Goal: Transaction & Acquisition: Purchase product/service

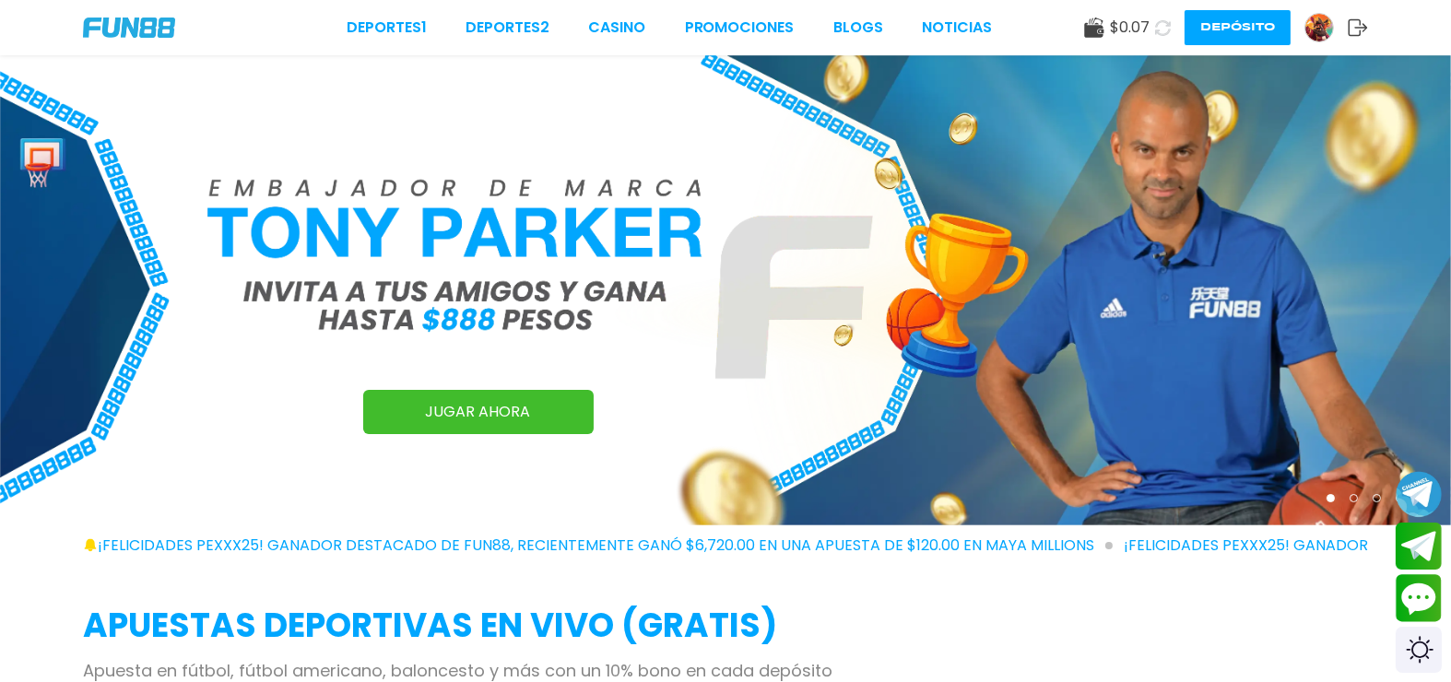
click at [1350, 35] on use at bounding box center [1357, 27] width 19 height 17
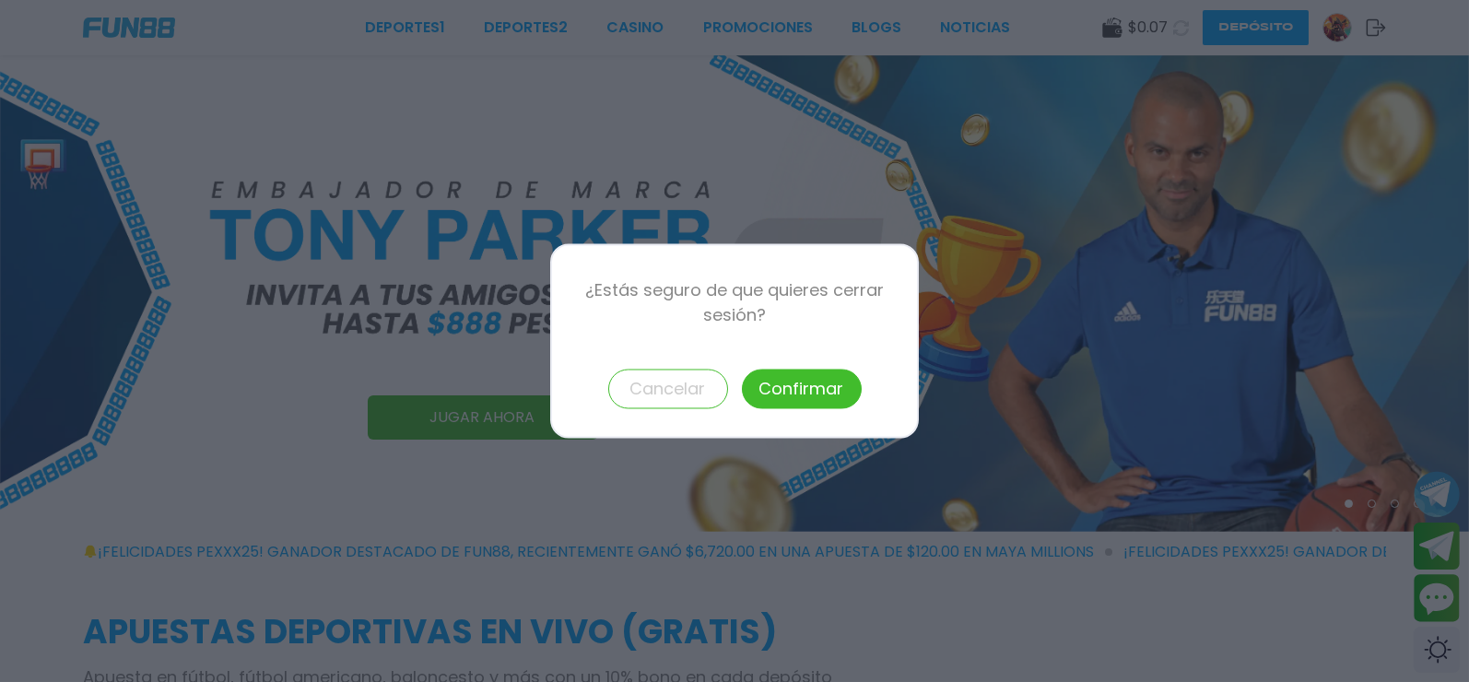
click at [1334, 34] on div at bounding box center [734, 341] width 1469 height 682
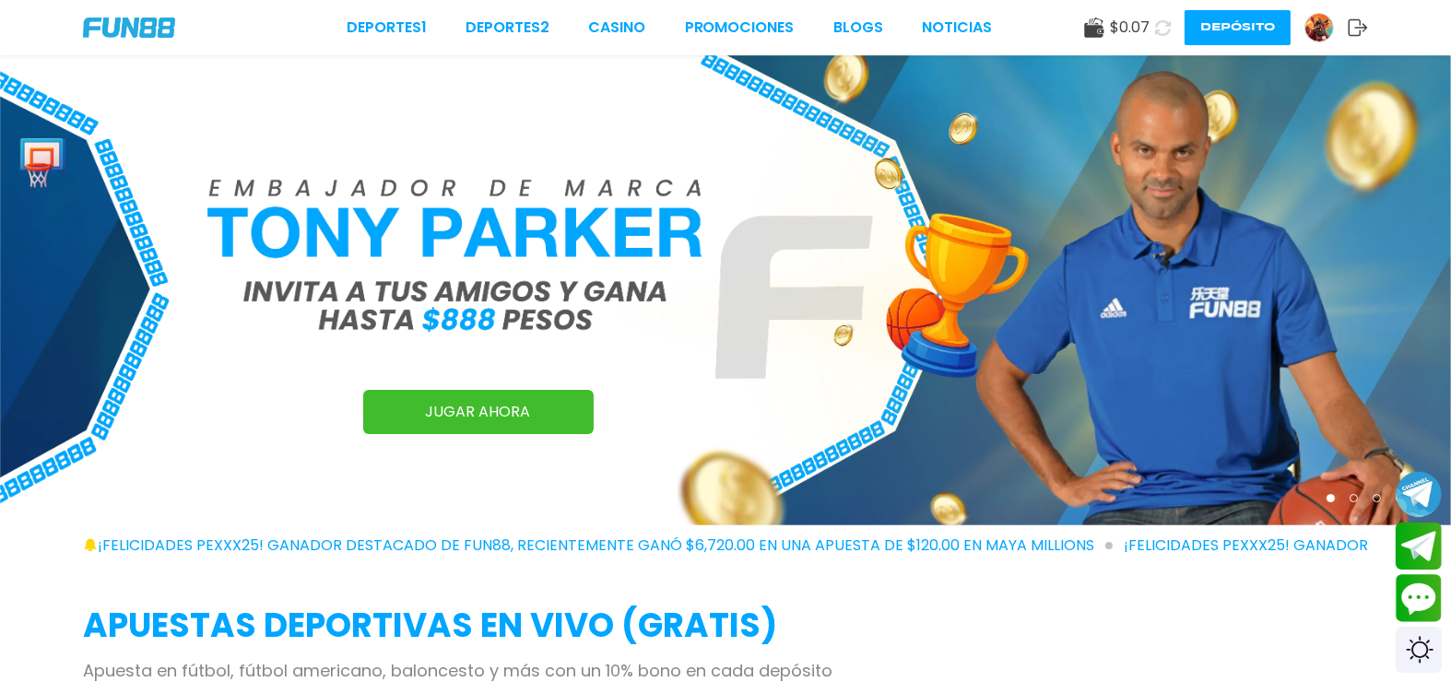
click at [1333, 41] on div "$ 0.07 Depósito" at bounding box center [1226, 27] width 284 height 35
click at [1328, 31] on img at bounding box center [1319, 28] width 28 height 28
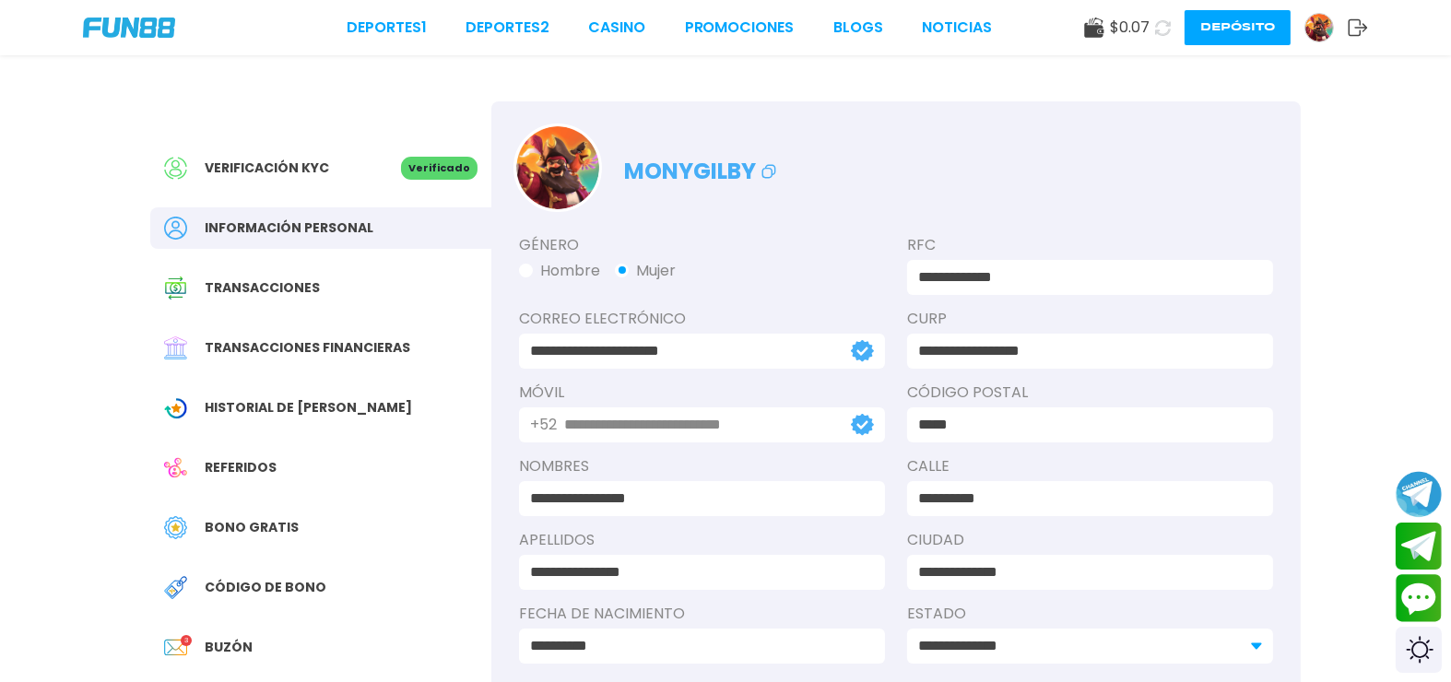
click at [1240, 55] on div "**********" at bounding box center [725, 423] width 1194 height 737
drag, startPoint x: 1240, startPoint y: 45, endPoint x: 1243, endPoint y: 23, distance: 22.4
click at [1240, 42] on div "Deportes 1 Deportes 2 CASINO Promociones BLOGS NOTICIAS $ 0.07 Depósito" at bounding box center [725, 27] width 1451 height 55
click at [1243, 24] on button "Depósito" at bounding box center [1237, 27] width 106 height 35
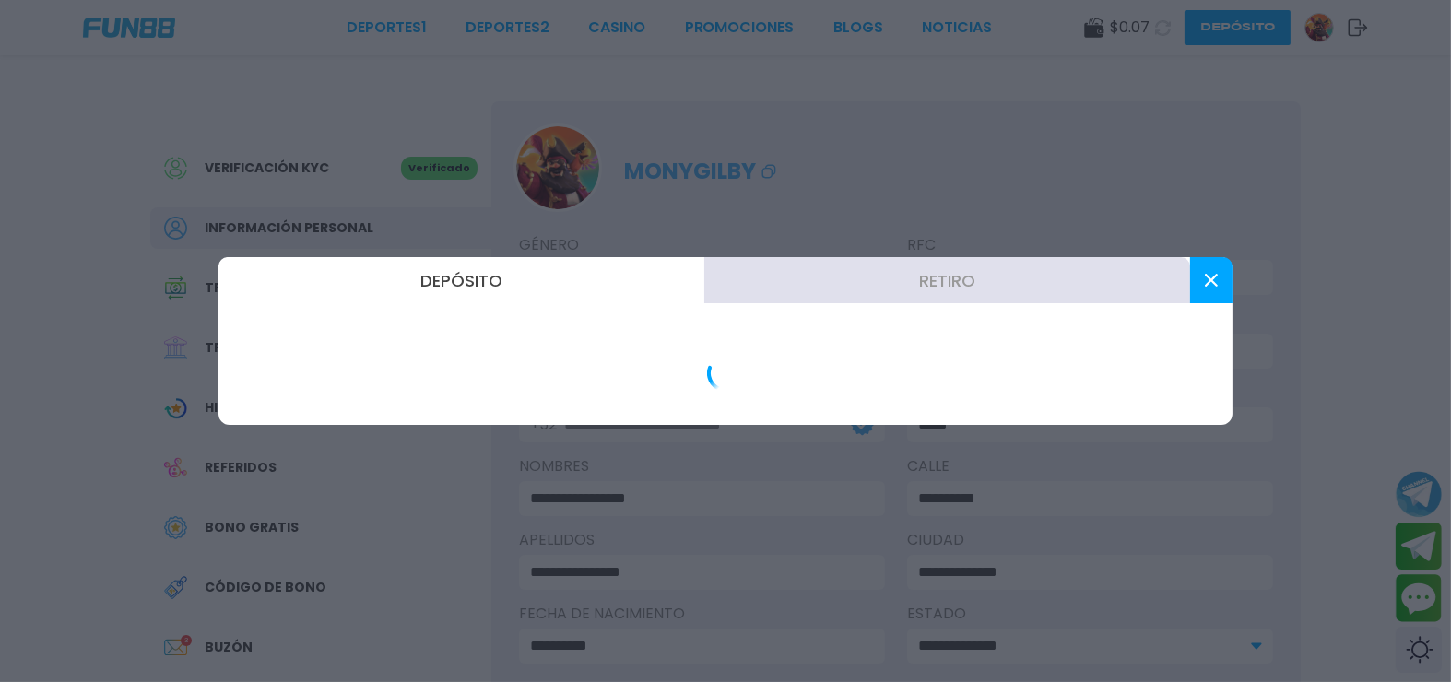
click at [1243, 24] on div at bounding box center [725, 341] width 1451 height 682
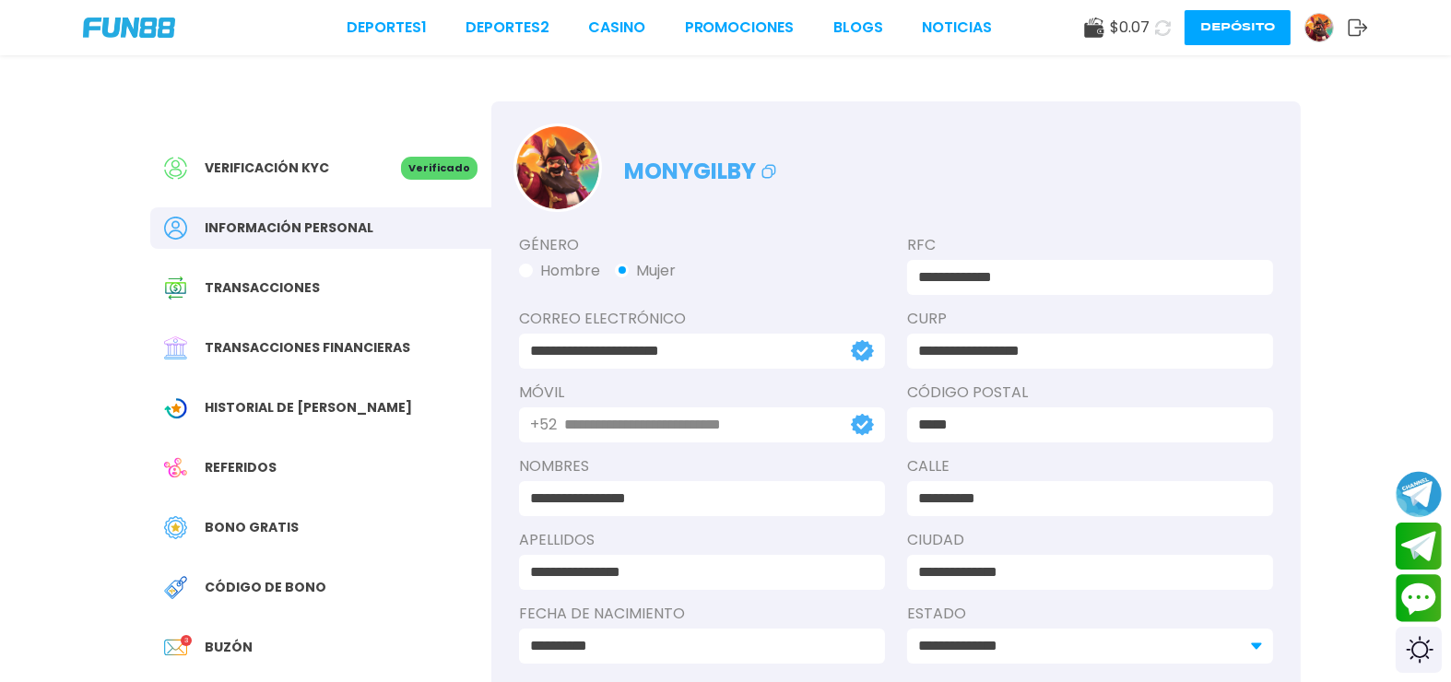
click at [1281, 43] on div "Deportes 1 Deportes 2 CASINO Promociones BLOGS NOTICIAS $ 0.07 Depósito" at bounding box center [725, 27] width 1451 height 55
click at [1273, 41] on button "Depósito" at bounding box center [1237, 27] width 106 height 35
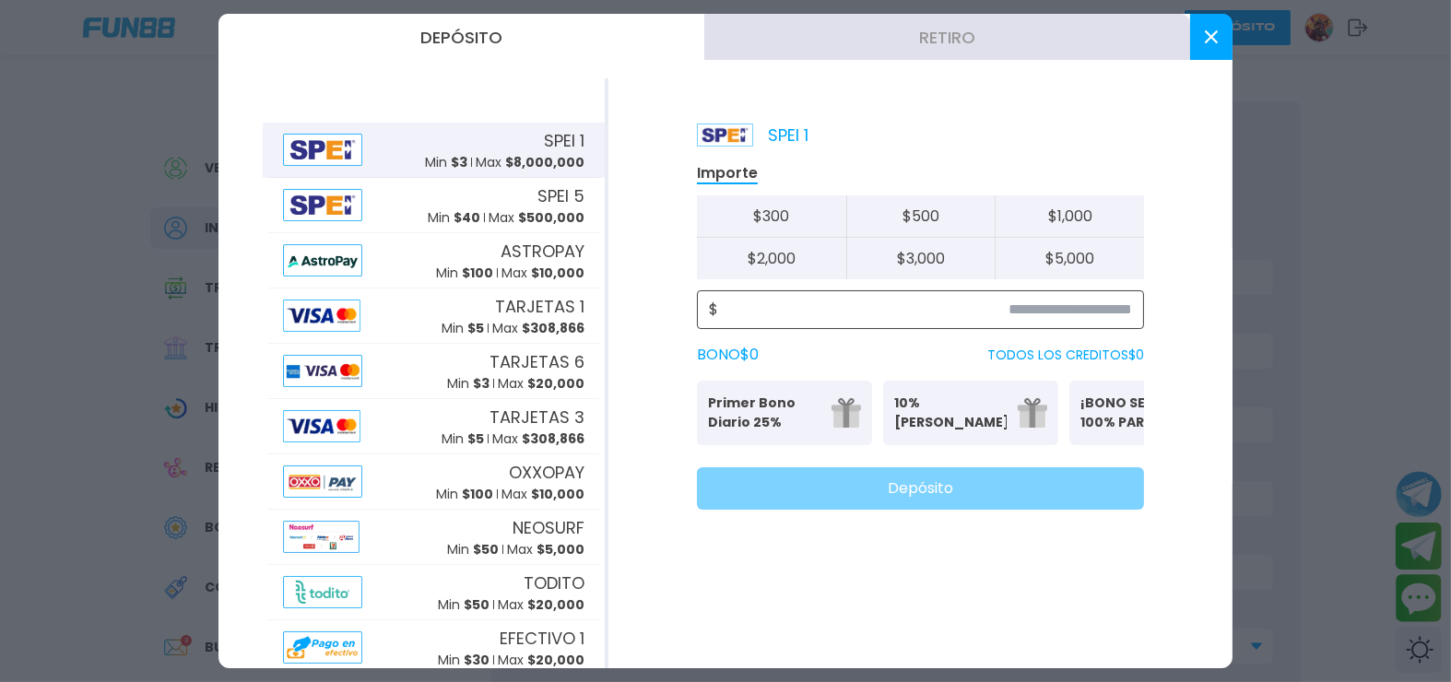
click at [1055, 299] on input at bounding box center [925, 310] width 414 height 22
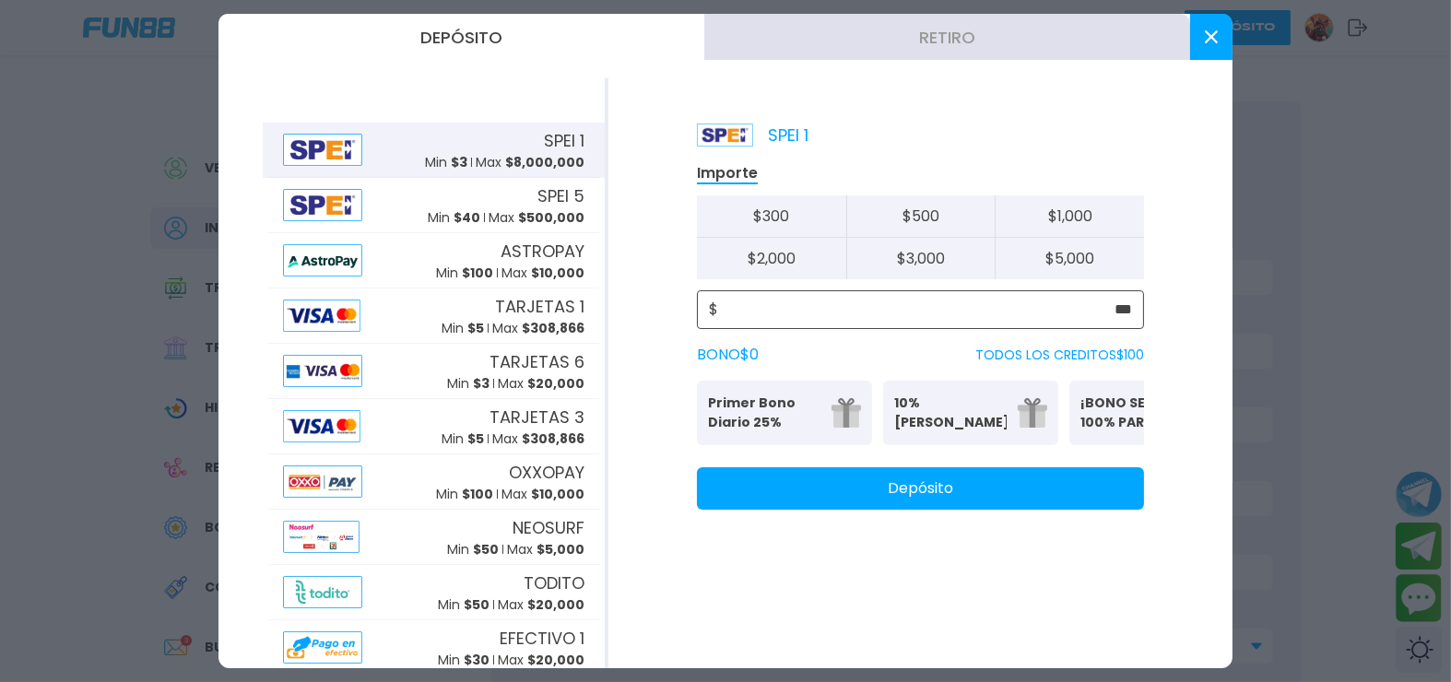
type input "***"
click at [716, 432] on p "Se puede solicitar una vez al día" at bounding box center [784, 437] width 153 height 11
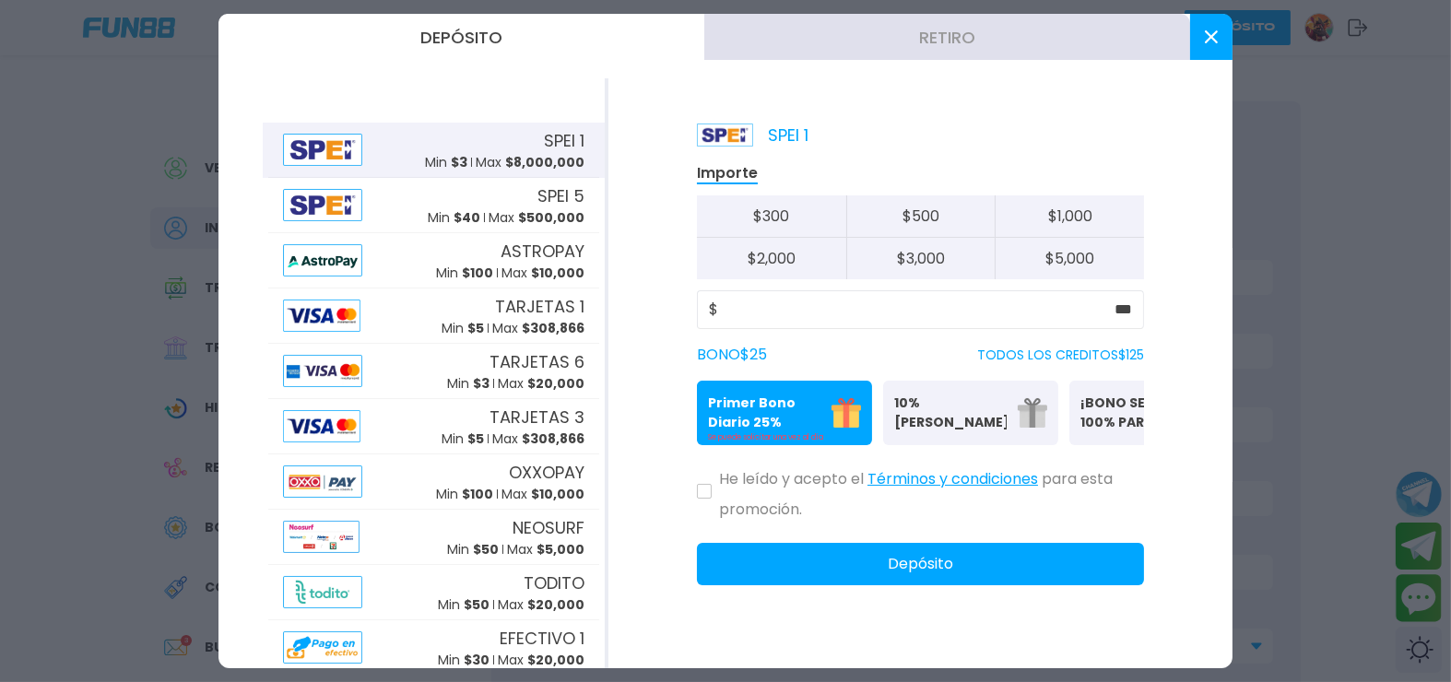
click at [697, 479] on div "He leído y acepto el Términos y condiciones para esta promoción." at bounding box center [920, 490] width 447 height 61
click at [697, 474] on div "He leído y acepto el Términos y condiciones para esta promoción." at bounding box center [920, 490] width 447 height 61
click at [697, 484] on button at bounding box center [704, 491] width 15 height 15
click at [768, 543] on button "Depósito" at bounding box center [920, 564] width 447 height 42
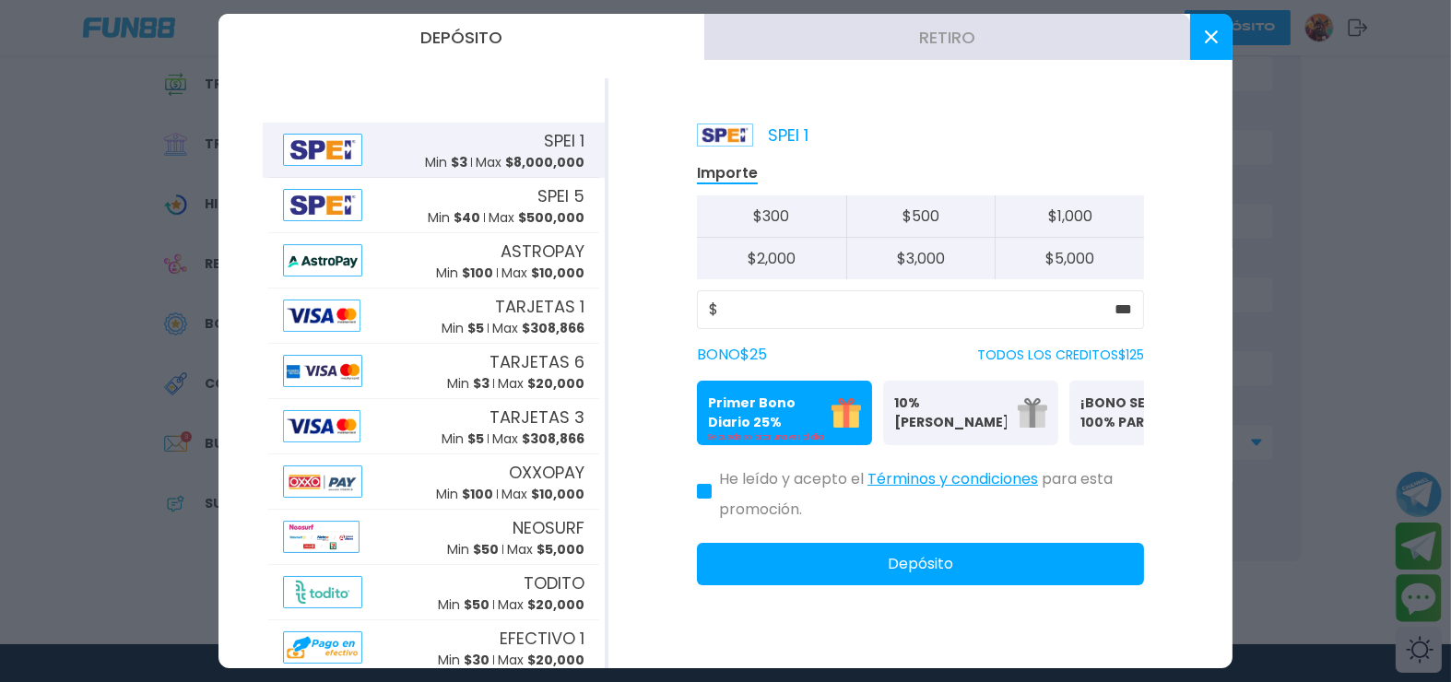
click at [1105, 547] on button "Depósito" at bounding box center [920, 564] width 447 height 42
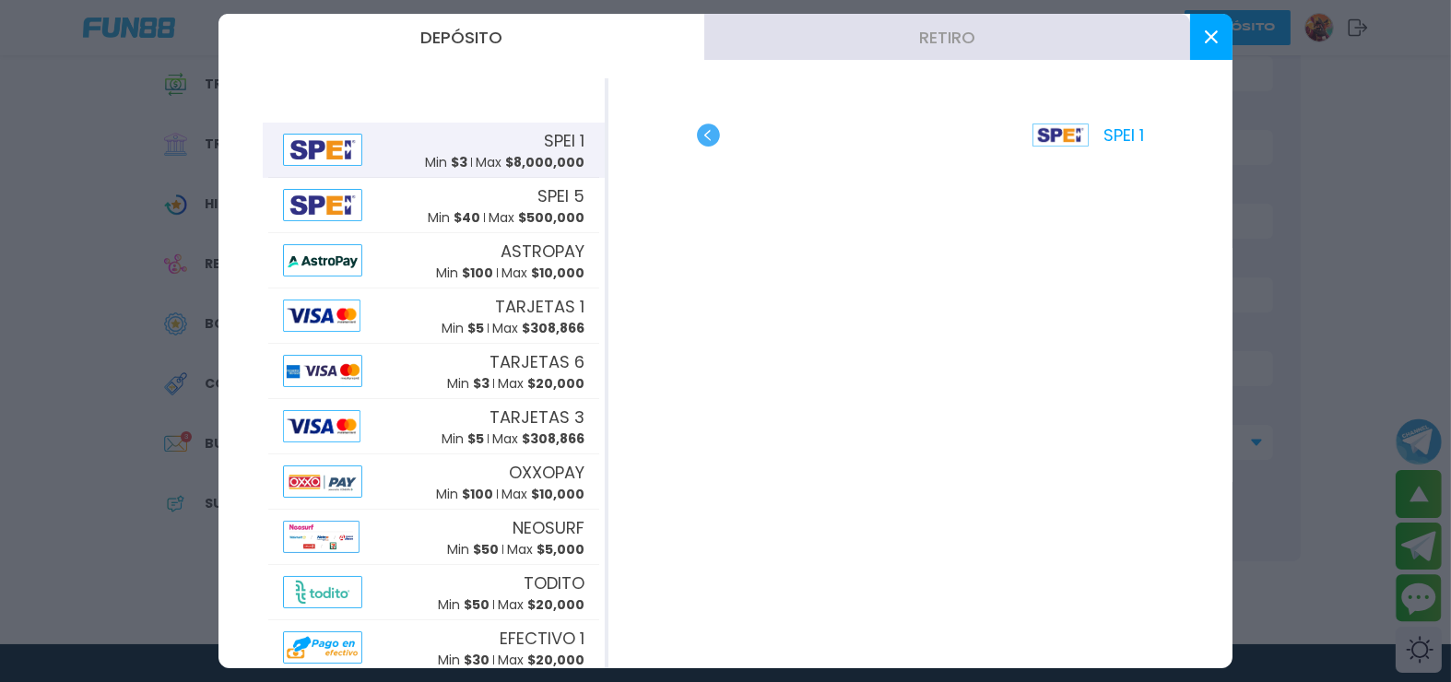
click at [1230, 29] on button at bounding box center [1211, 37] width 42 height 46
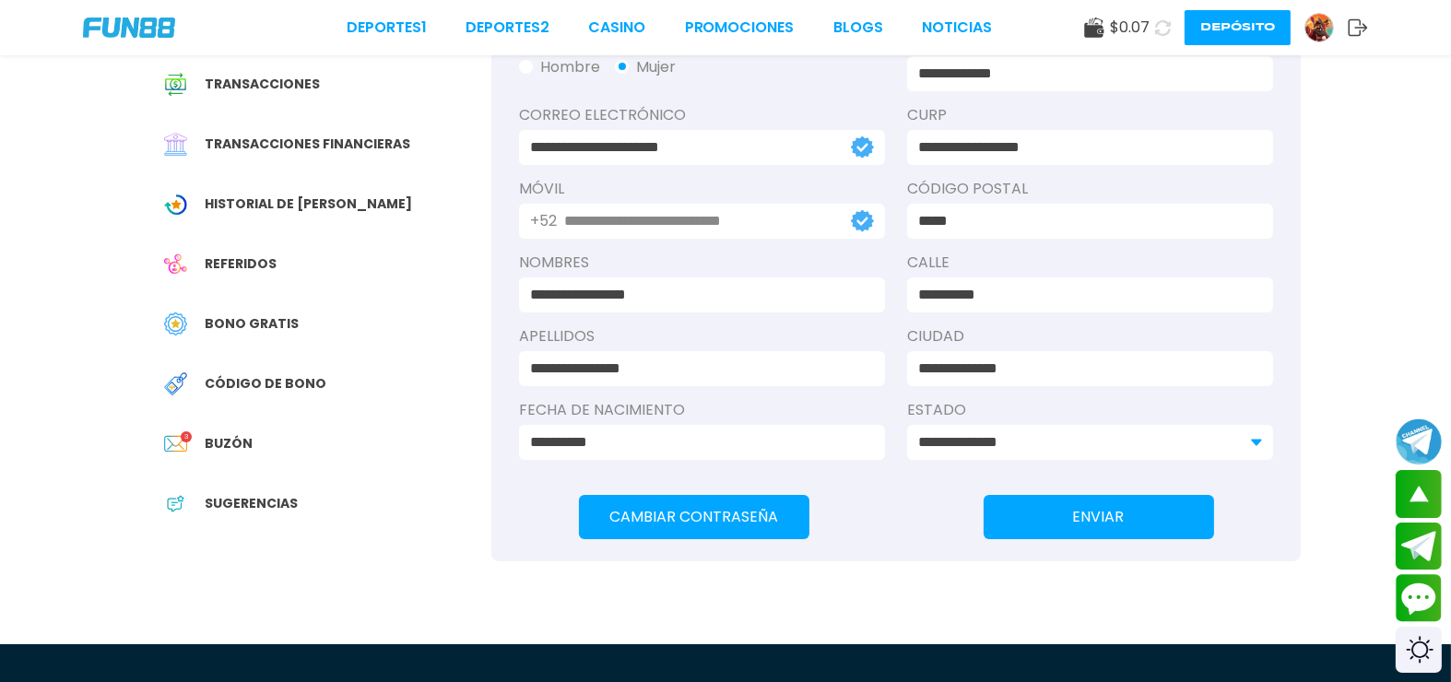
click at [1168, 26] on icon at bounding box center [1163, 28] width 16 height 16
click at [1169, 26] on icon at bounding box center [1163, 28] width 16 height 16
click at [1246, 19] on button "Depósito" at bounding box center [1237, 27] width 106 height 35
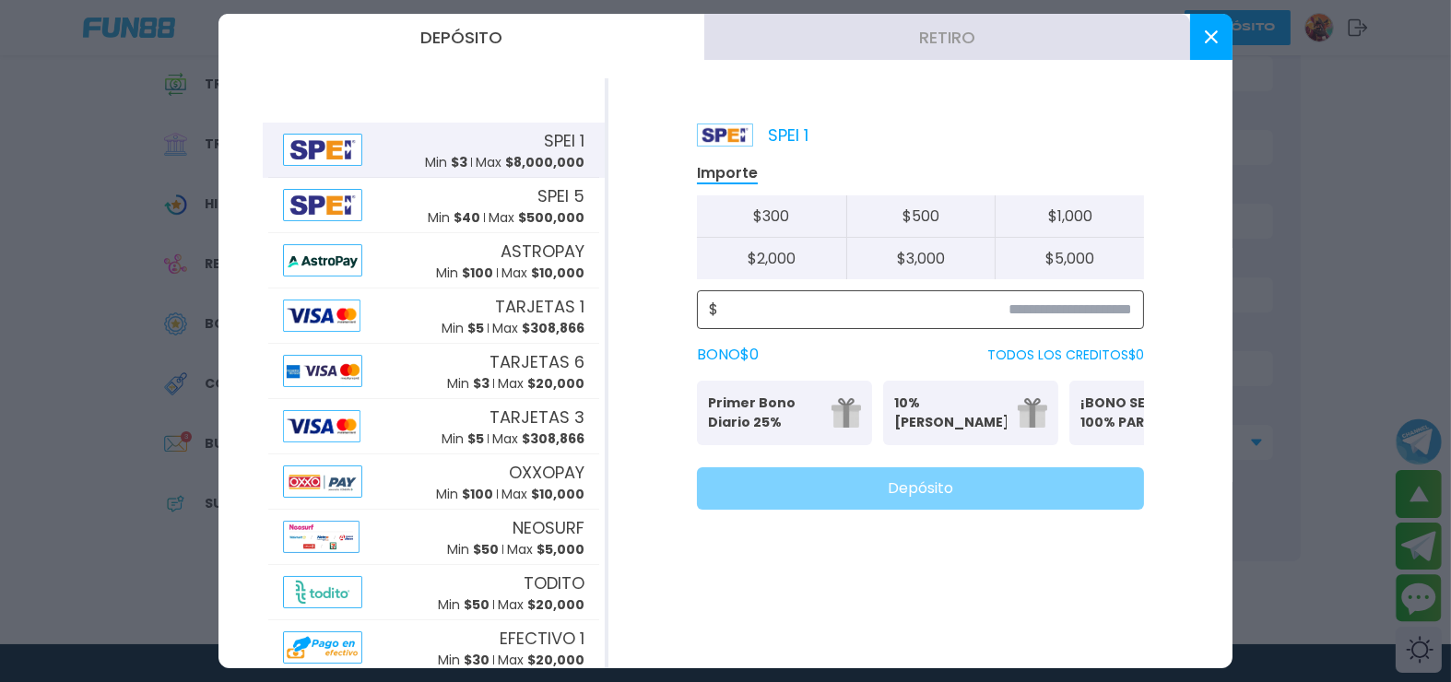
click at [1068, 299] on input at bounding box center [925, 310] width 414 height 22
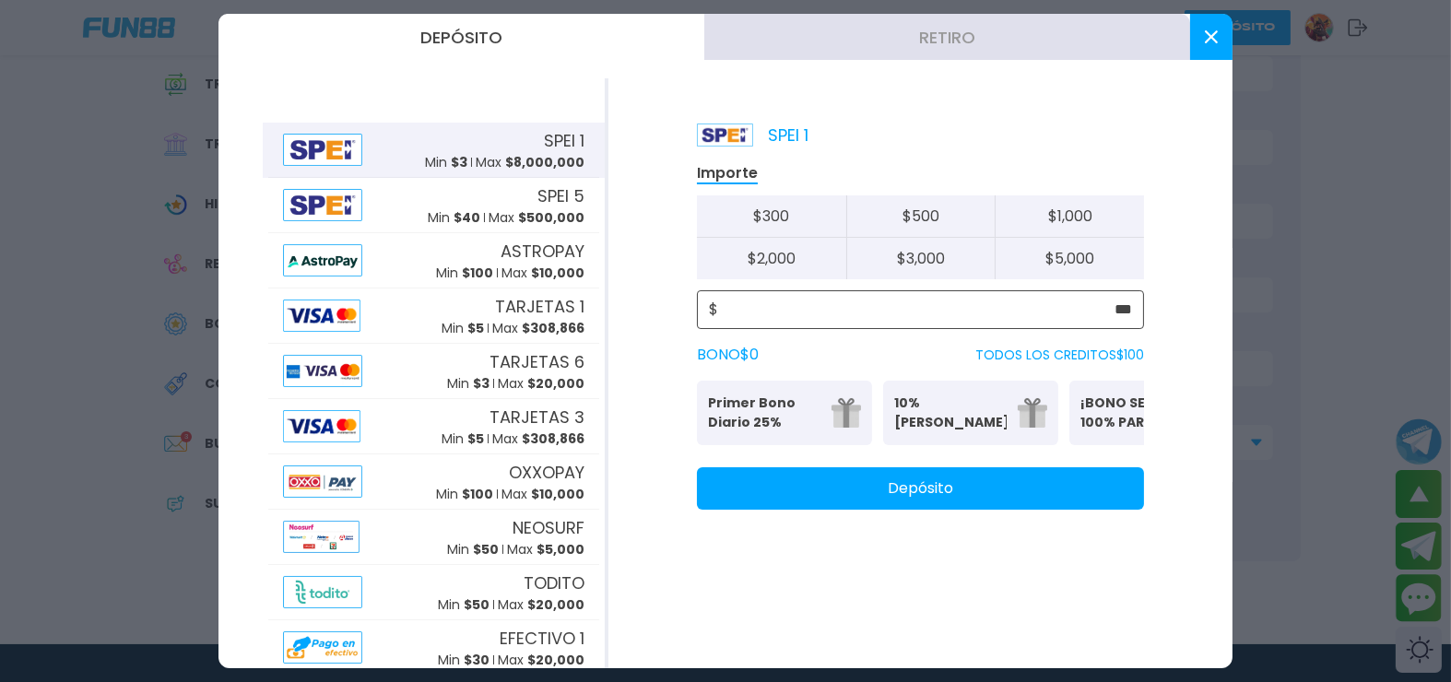
type input "***"
click at [719, 394] on p "Primer Bono Diario 25%" at bounding box center [764, 413] width 112 height 39
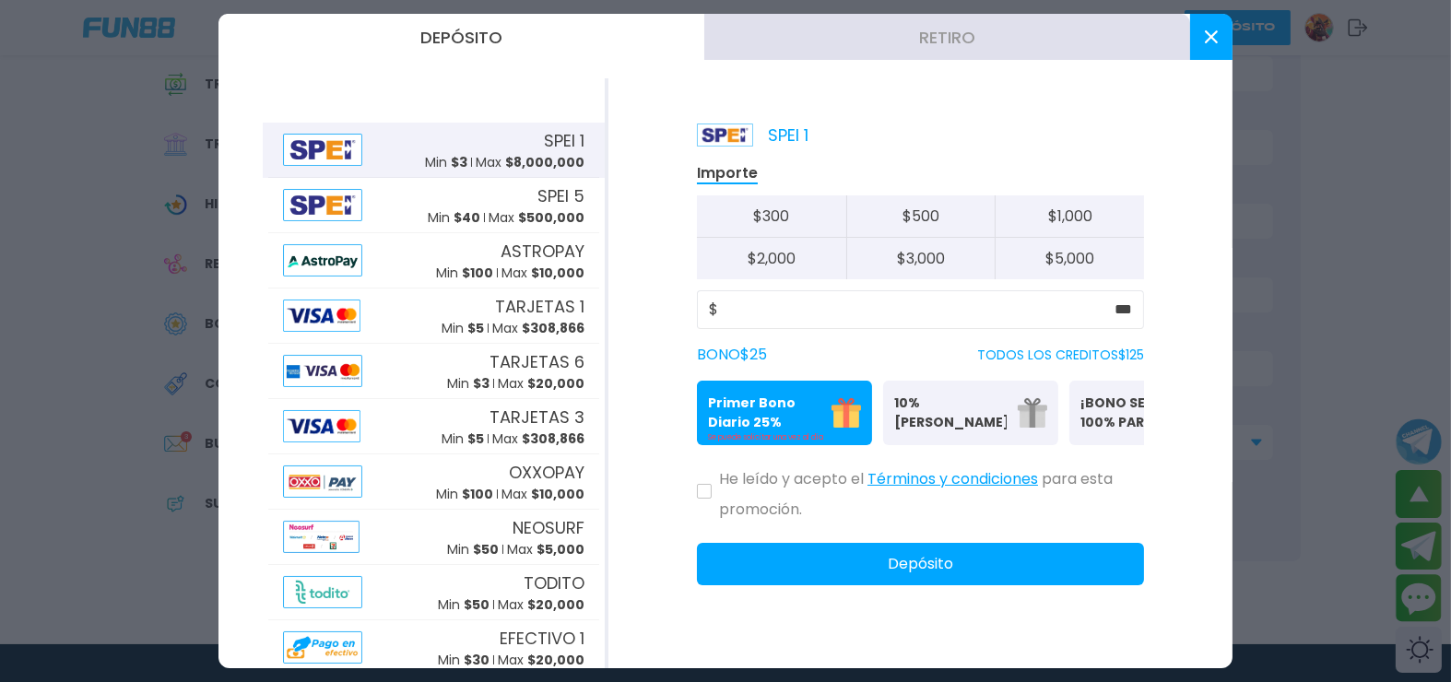
click at [697, 474] on div "He leído y acepto el Términos y condiciones para esta promoción." at bounding box center [920, 490] width 447 height 61
click at [700, 488] on icon at bounding box center [704, 491] width 8 height 6
click at [295, 300] on img at bounding box center [321, 316] width 77 height 32
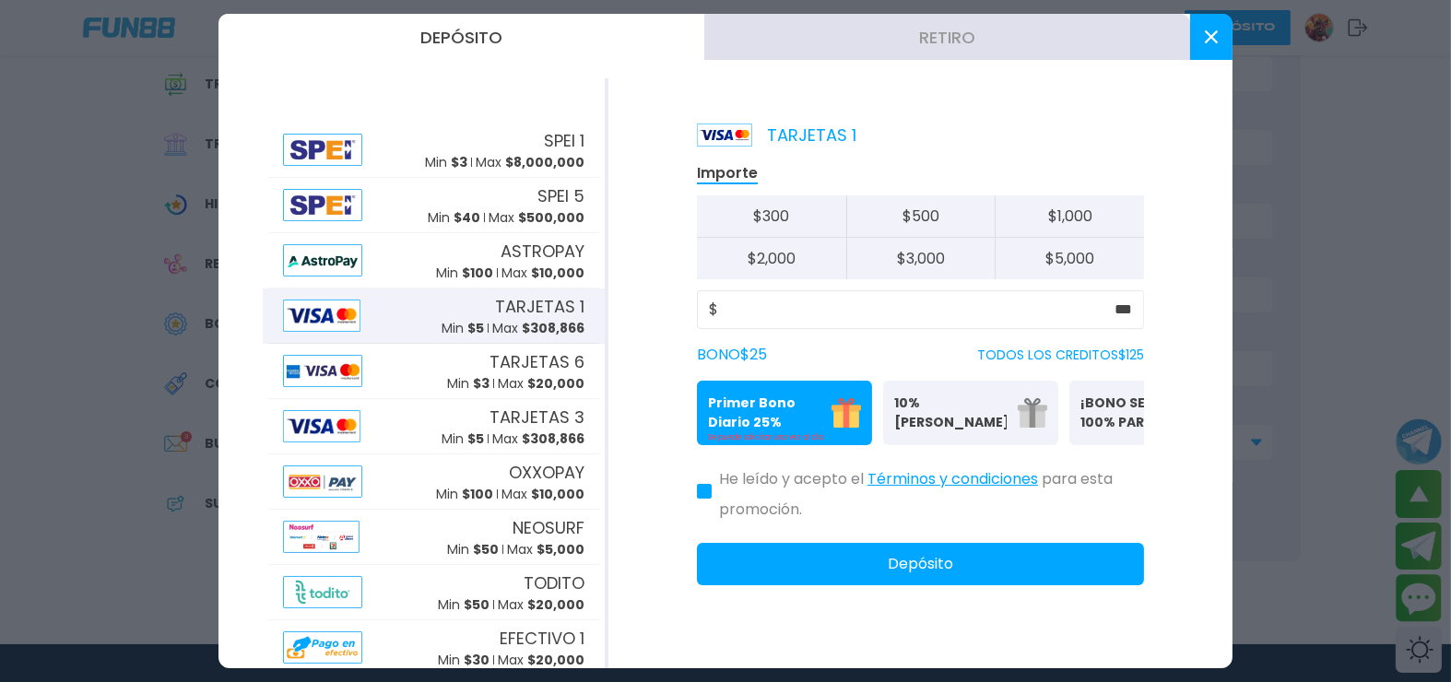
click at [534, 319] on span "$ 308,866" at bounding box center [553, 328] width 63 height 18
click at [956, 565] on div "TARJETAS 1 Importe $ 300 $ 500 $ 1,000 $ 2,000 $ 3,000 $ 5,000 $ *** BONO $ 25 …" at bounding box center [920, 373] width 624 height 590
click at [960, 556] on button "Depósito" at bounding box center [920, 564] width 447 height 42
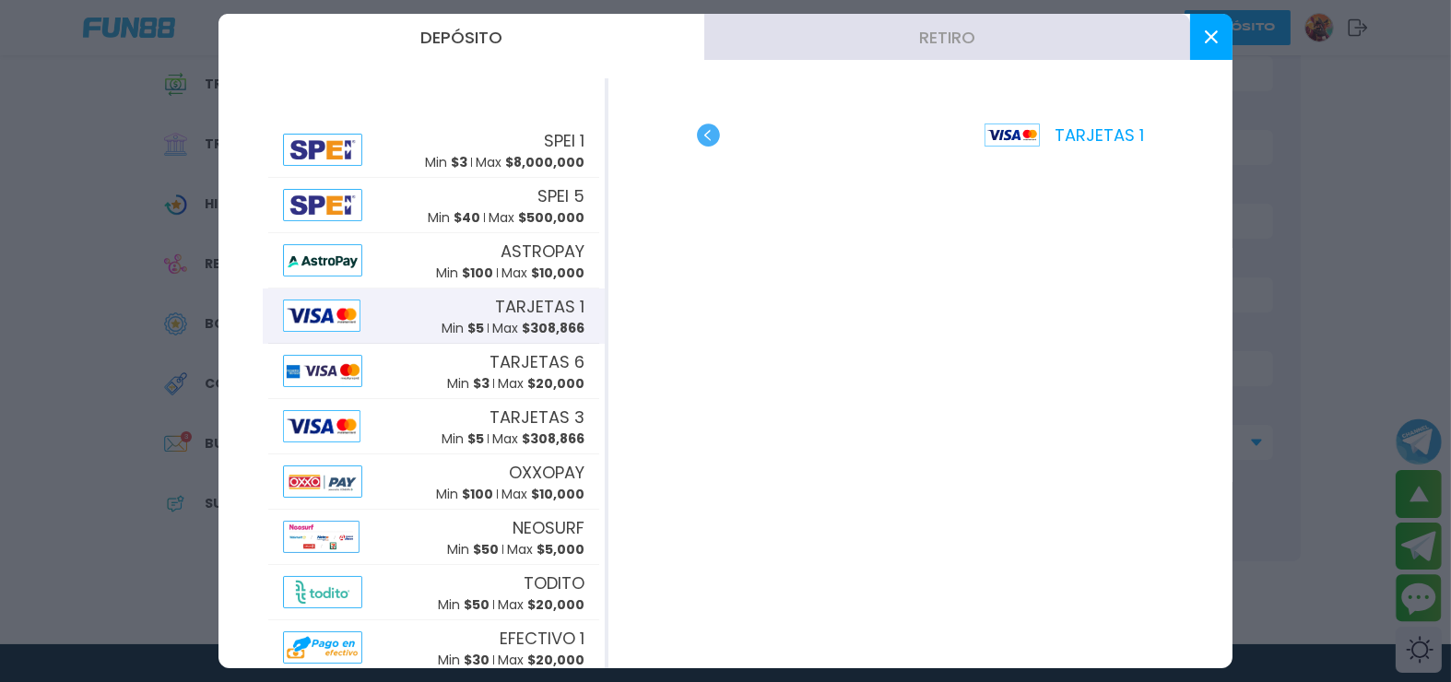
click at [1221, 37] on button at bounding box center [1211, 37] width 42 height 46
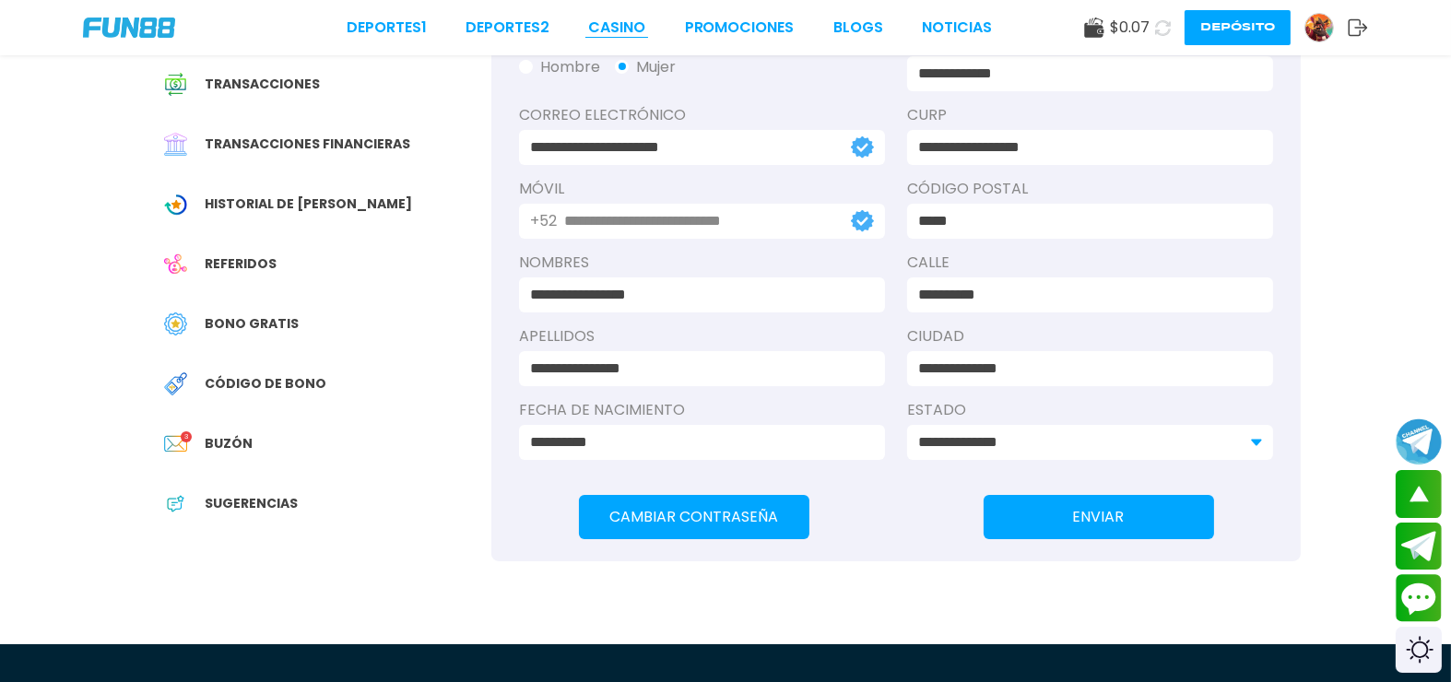
click at [622, 31] on link "CASINO" at bounding box center [616, 28] width 57 height 22
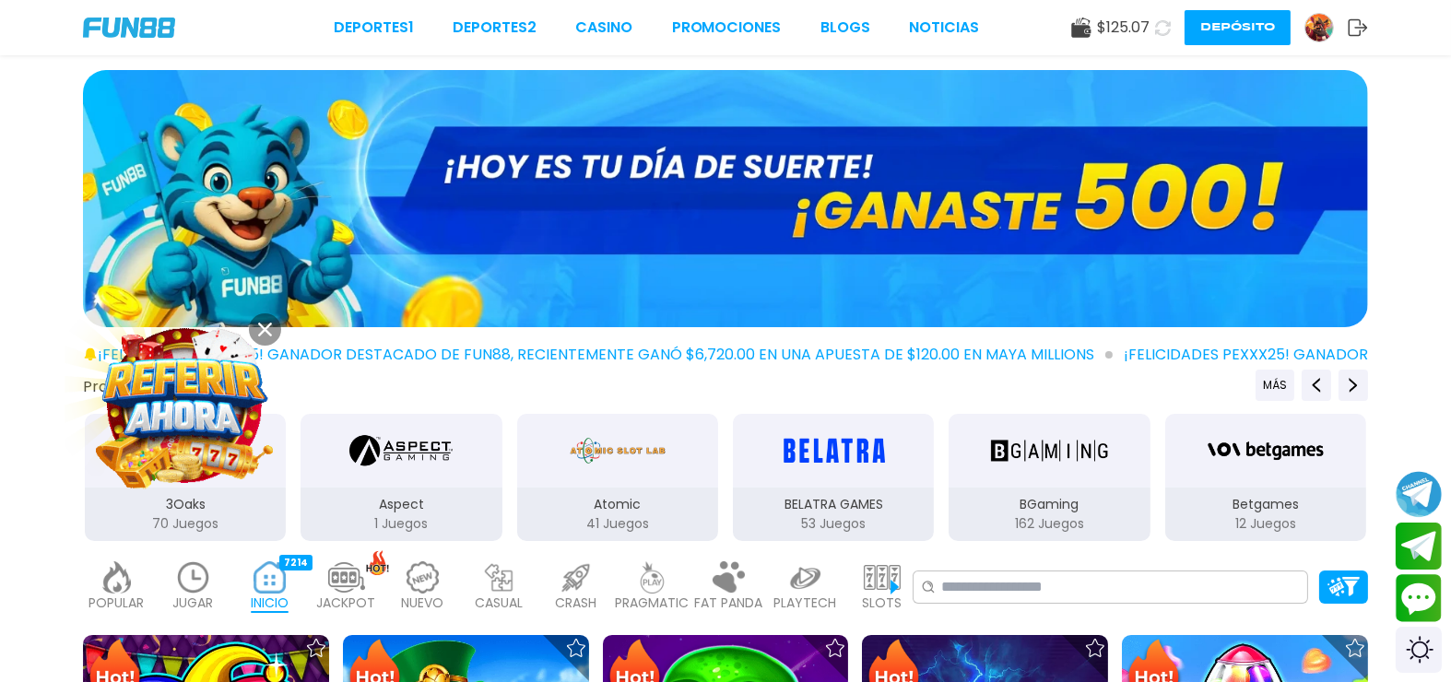
click at [258, 329] on icon at bounding box center [265, 330] width 14 height 14
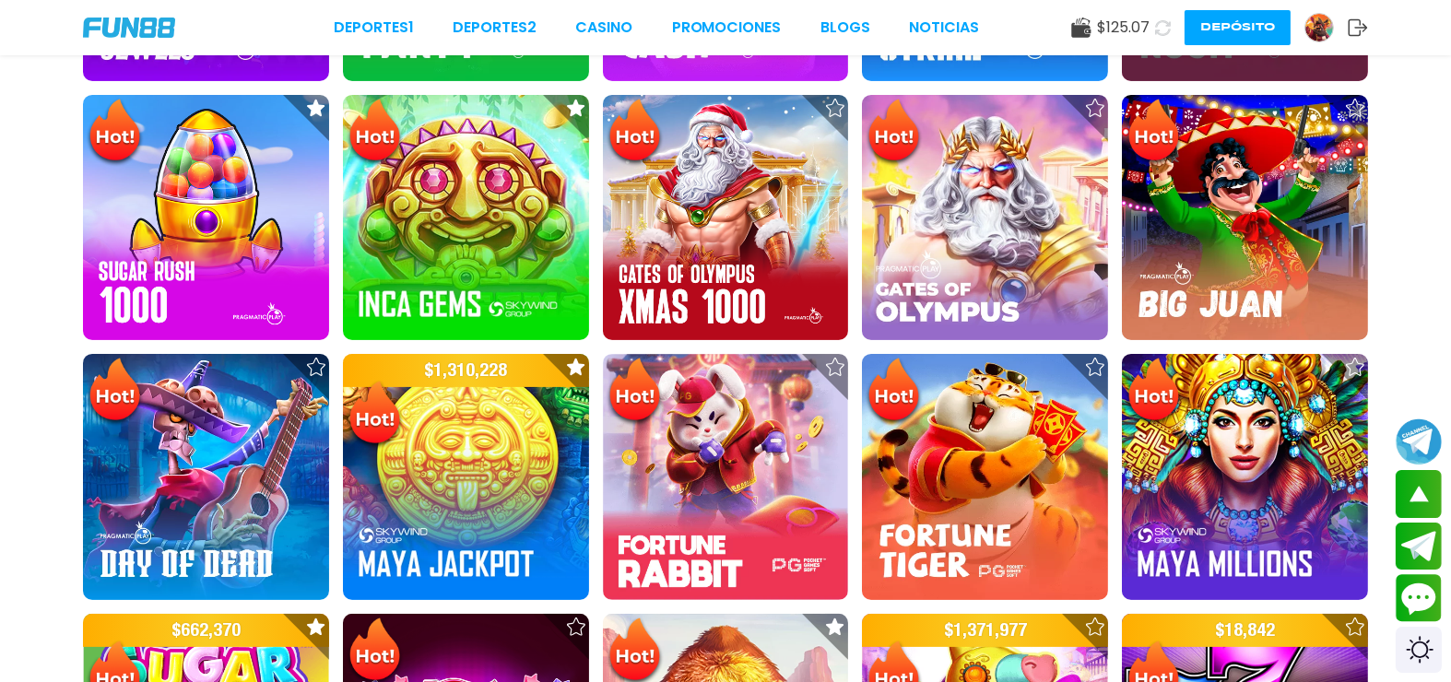
scroll to position [651, 0]
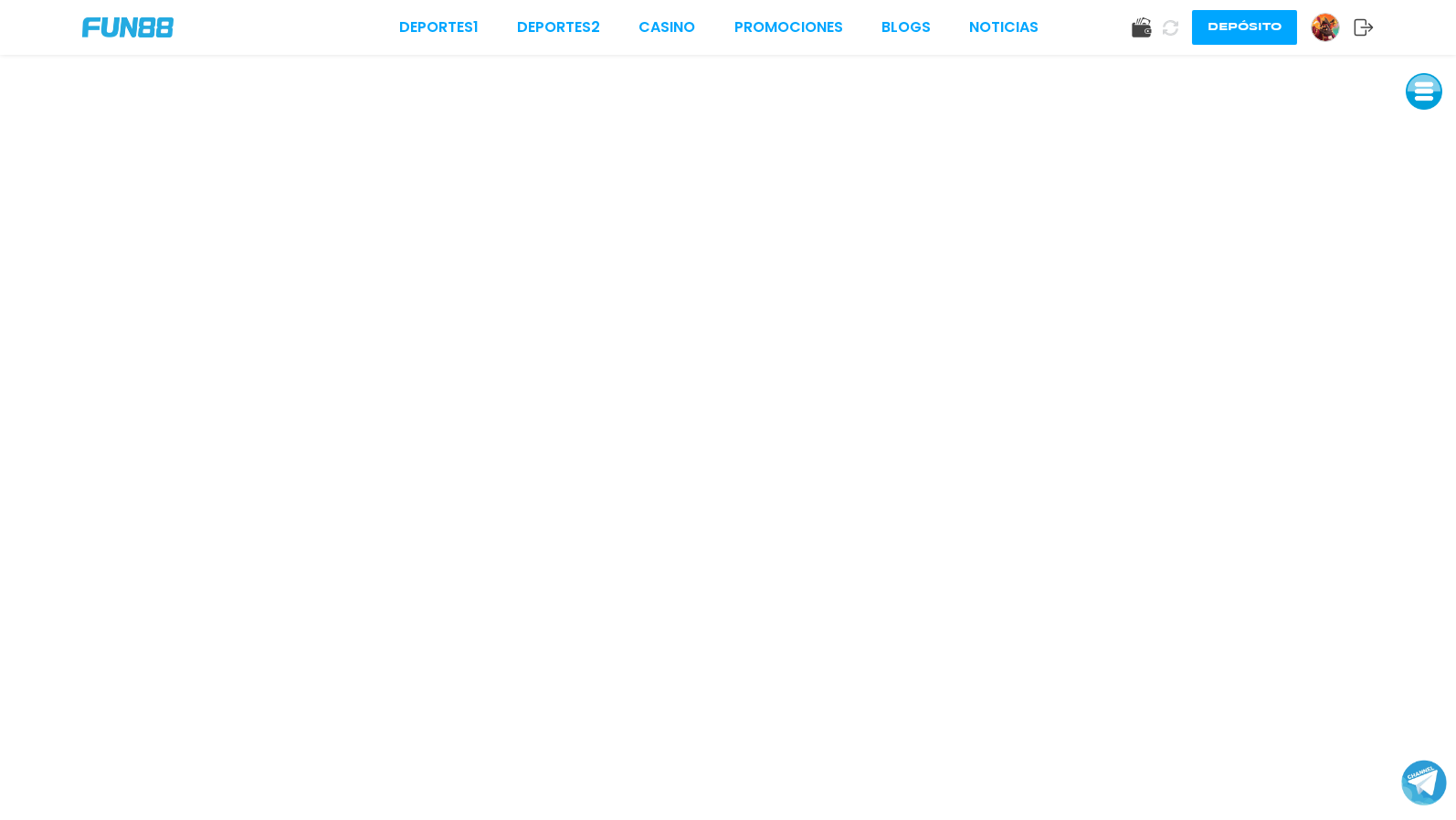
drag, startPoint x: 1453, startPoint y: 67, endPoint x: 706, endPoint y: 5, distance: 749.6
click at [706, 5] on html "Deportes 1 Deportes 2 CASINO Promociones BLOGS NOTICIAS Depósito" at bounding box center [728, 410] width 1456 height 820
click at [670, 38] on link "CASINO" at bounding box center [666, 28] width 56 height 22
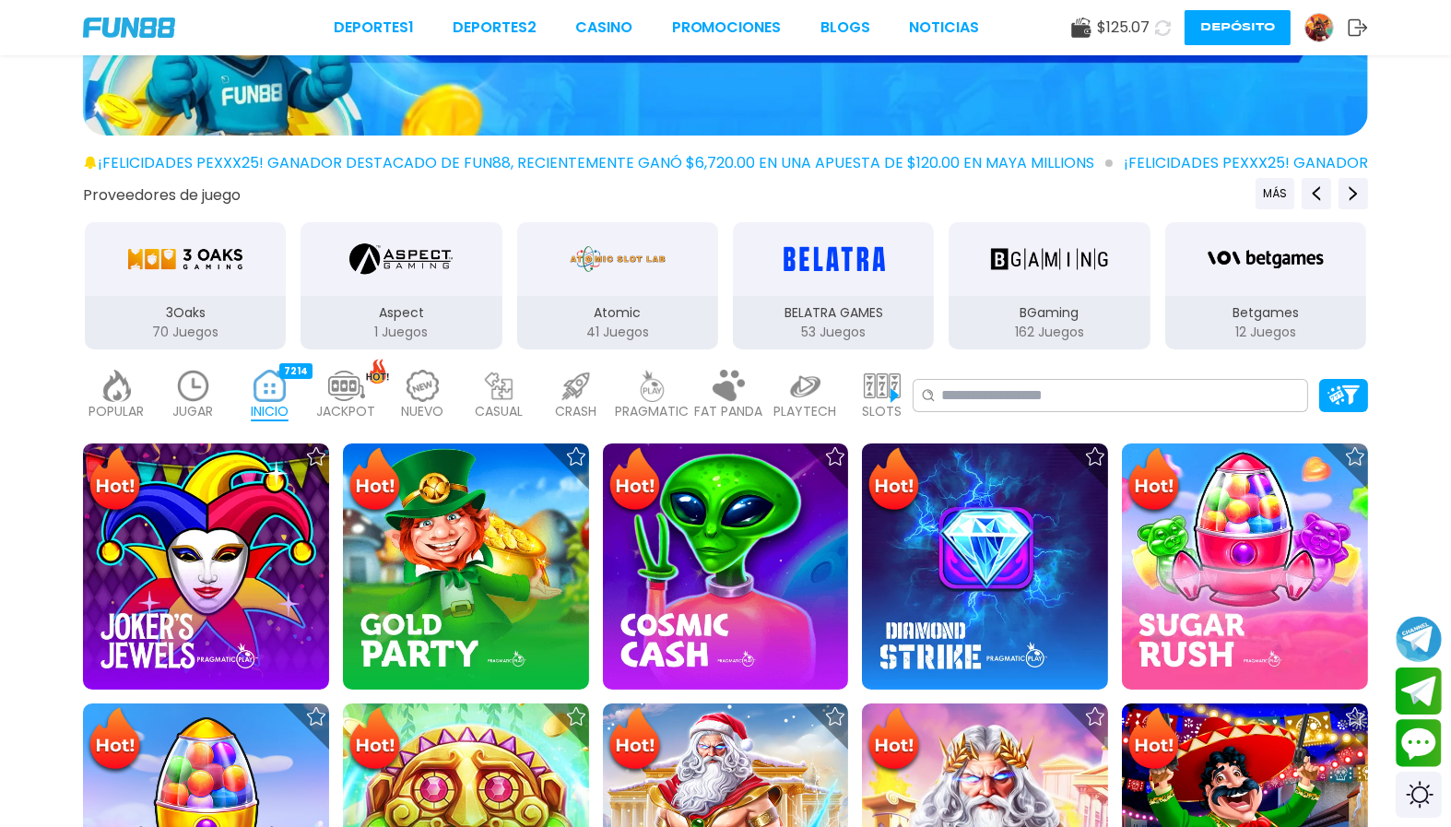
scroll to position [288, 0]
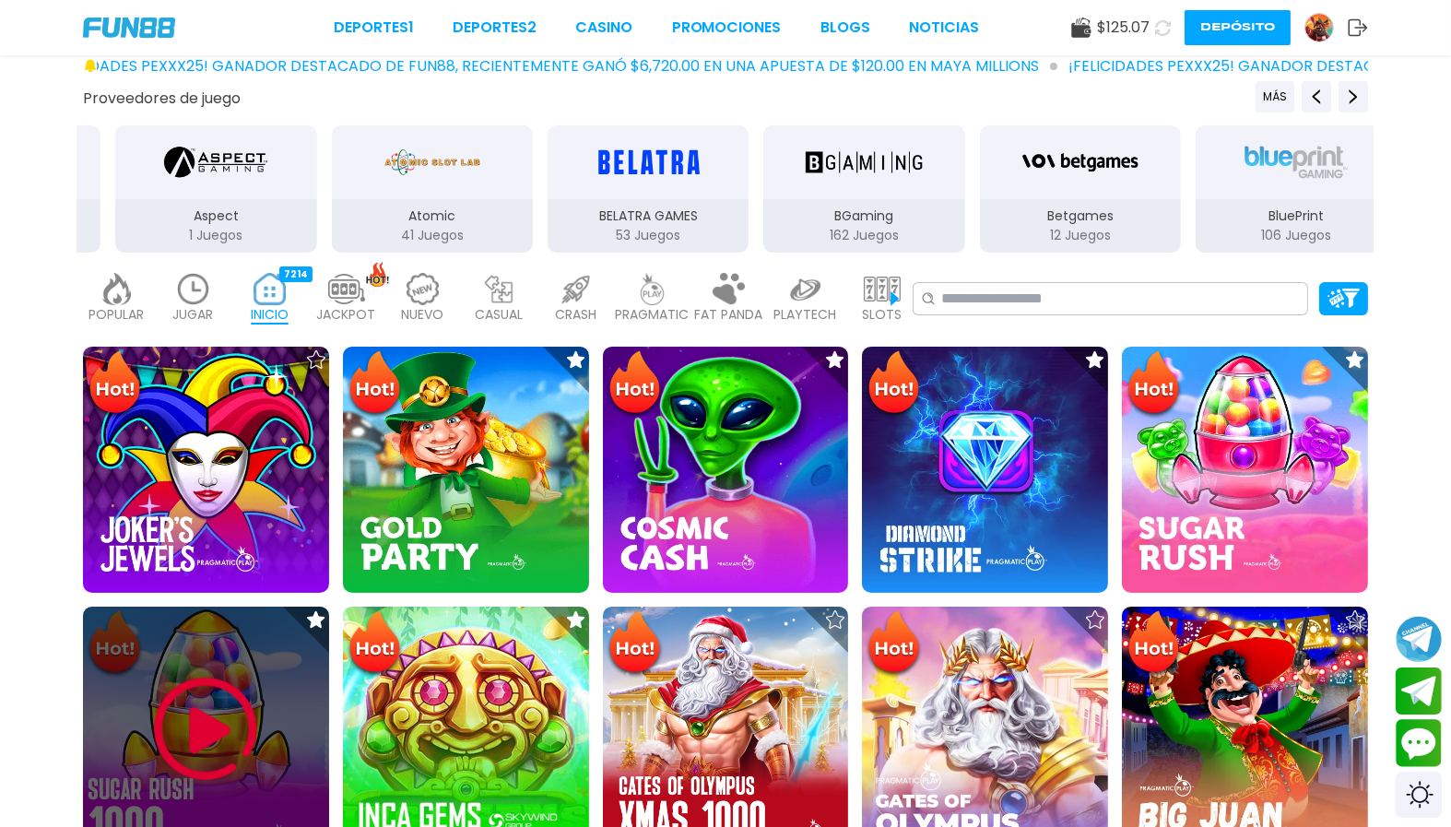
click at [200, 674] on img at bounding box center [205, 729] width 111 height 111
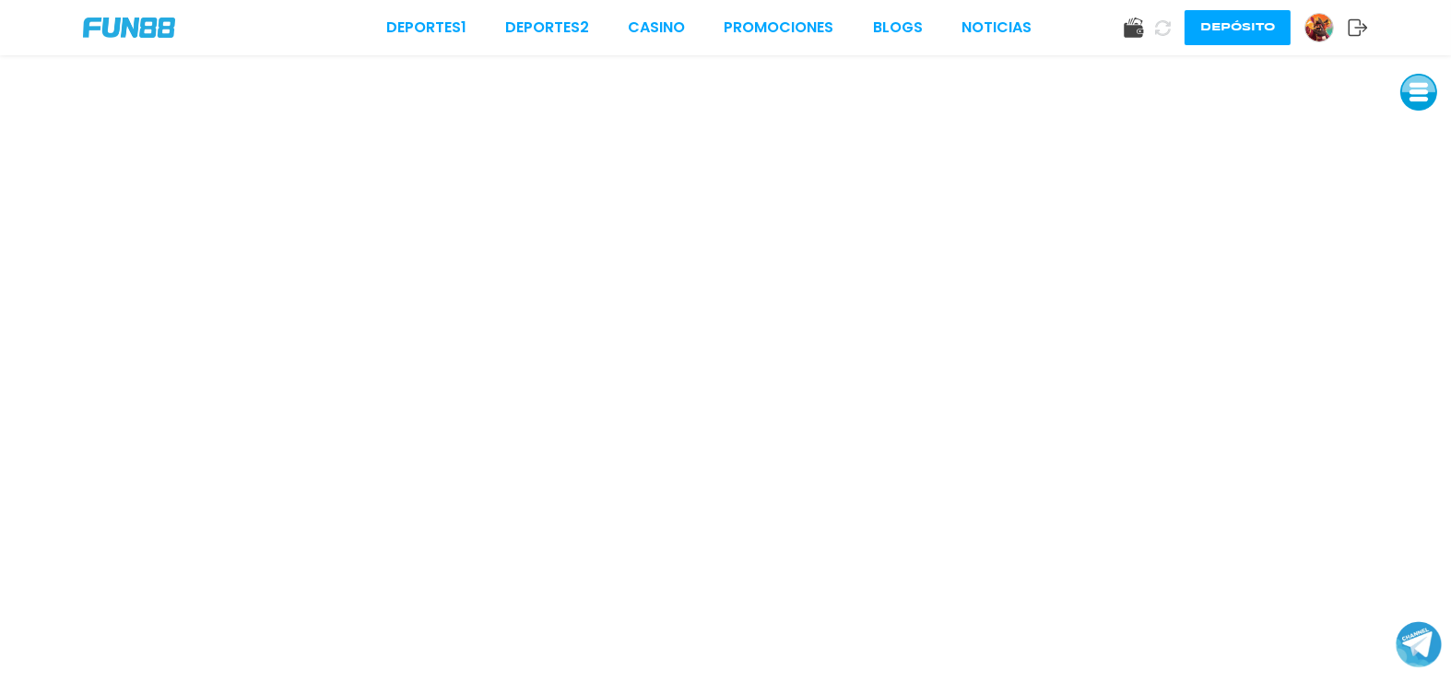
click at [1418, 28] on div "Deportes 1 Deportes 2 CASINO Promociones BLOGS NOTICIAS Depósito" at bounding box center [725, 27] width 1451 height 55
click at [1410, 25] on div "Deportes 1 Deportes 2 CASINO Promociones BLOGS NOTICIAS Depósito" at bounding box center [725, 27] width 1451 height 55
click at [1408, 25] on div "Deportes 1 Deportes 2 CASINO Promociones BLOGS NOTICIAS Depósito" at bounding box center [725, 27] width 1451 height 55
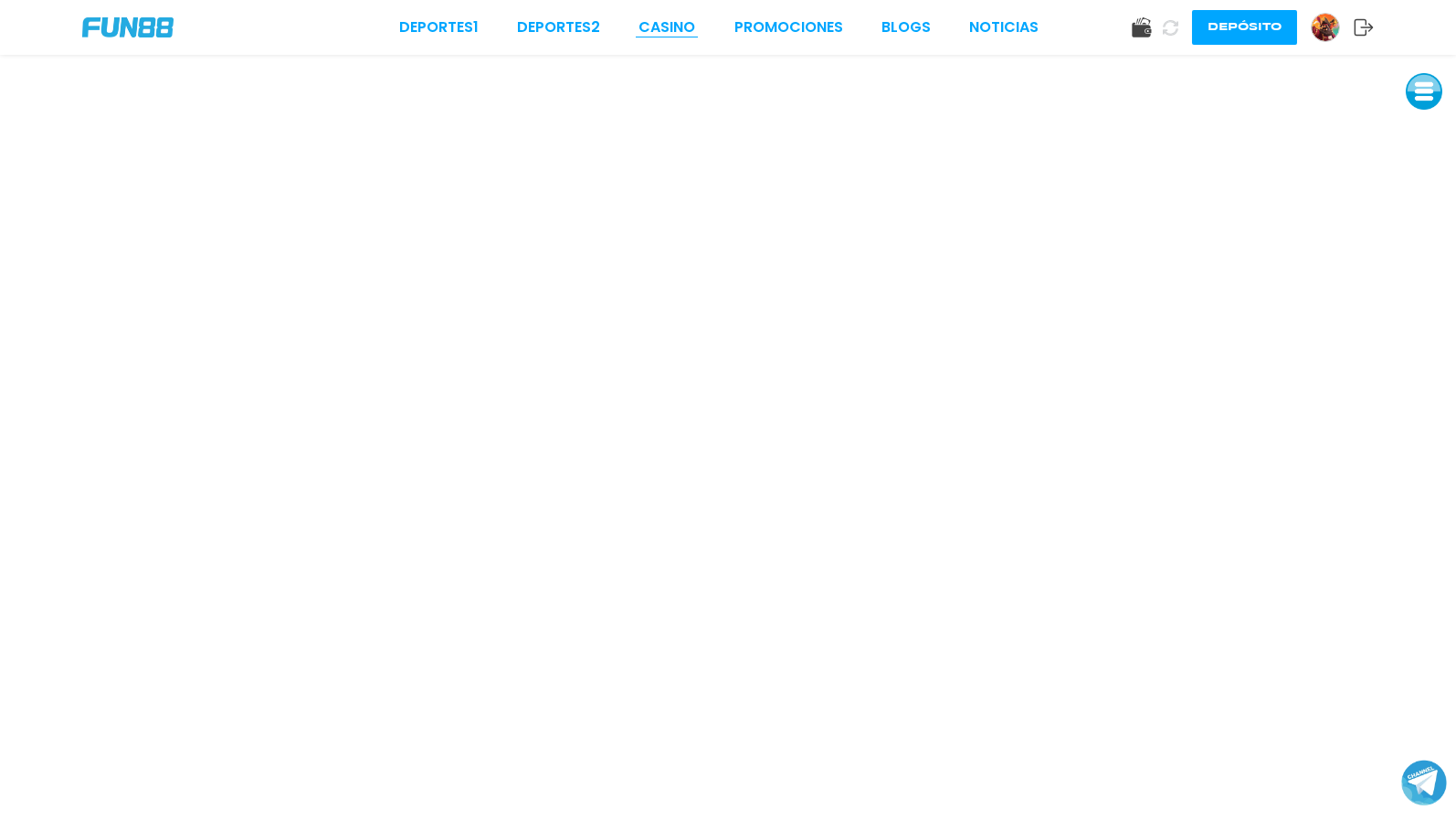
click at [670, 17] on link "CASINO" at bounding box center [666, 28] width 56 height 22
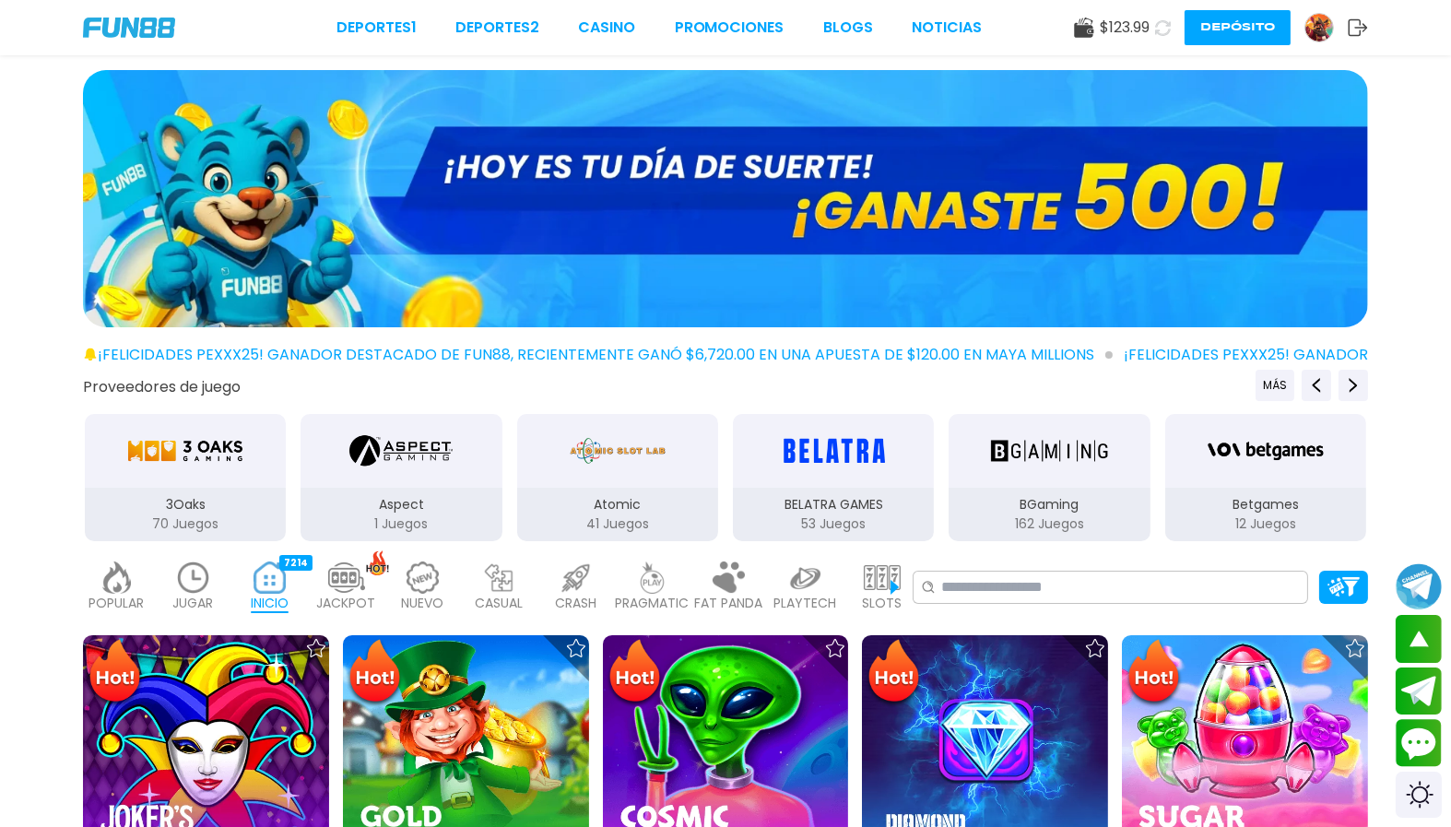
scroll to position [723, 0]
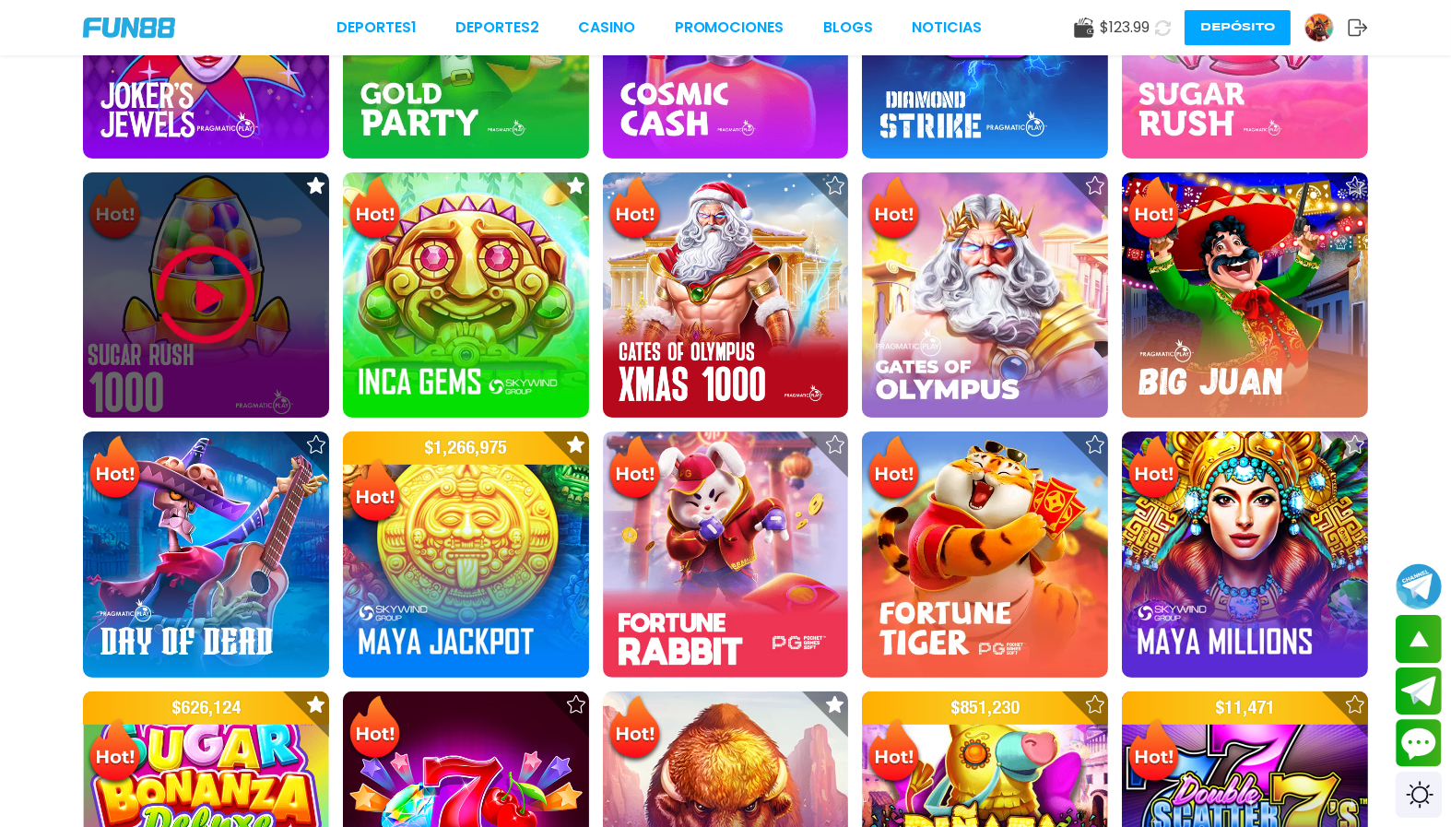
click at [177, 259] on img at bounding box center [205, 295] width 111 height 111
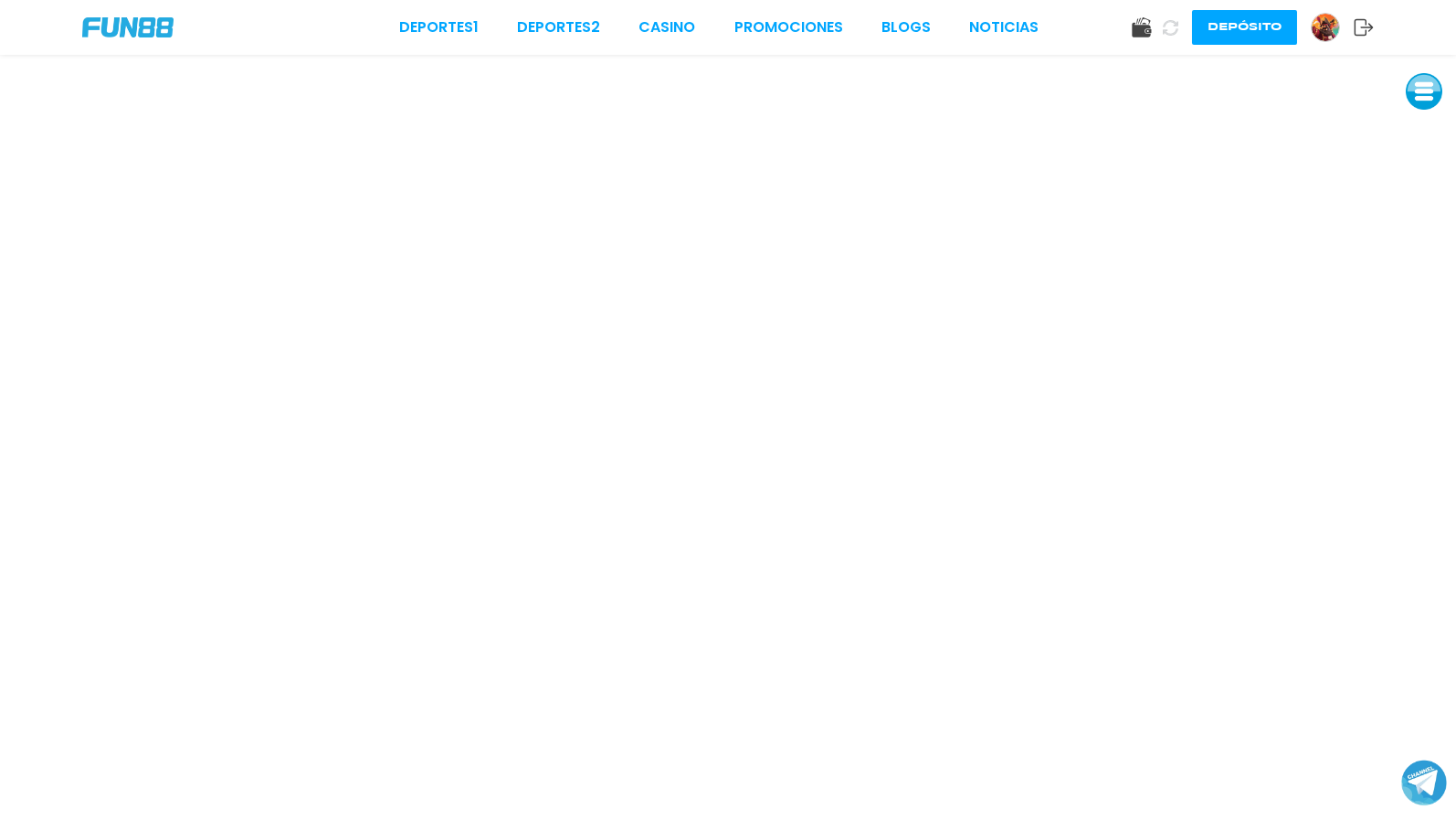
click at [1420, 73] on button at bounding box center [1423, 91] width 37 height 37
click at [1427, 196] on button at bounding box center [1423, 214] width 37 height 37
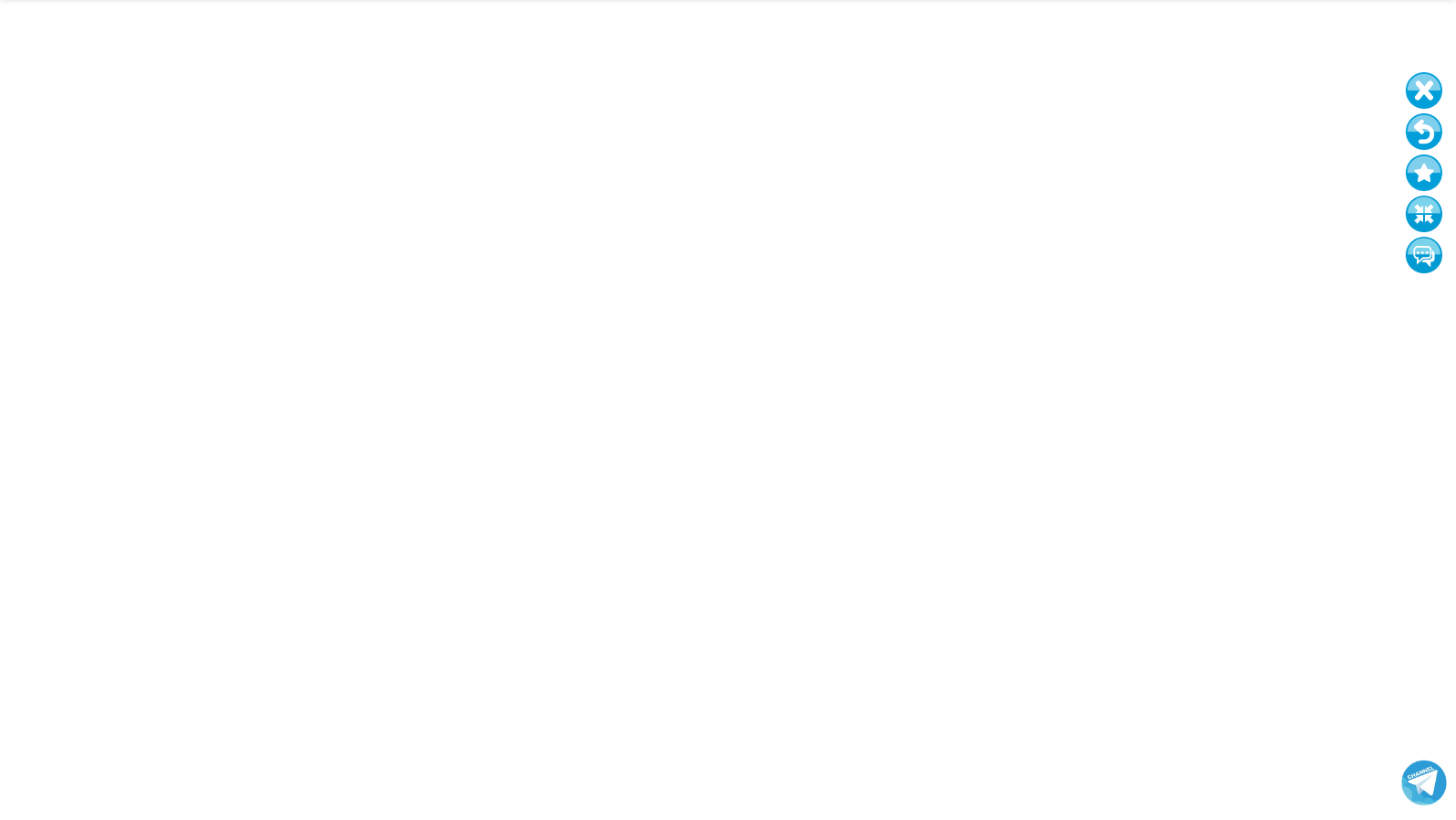
click at [1420, 113] on button at bounding box center [1423, 131] width 37 height 37
click at [1422, 113] on button at bounding box center [1423, 131] width 37 height 37
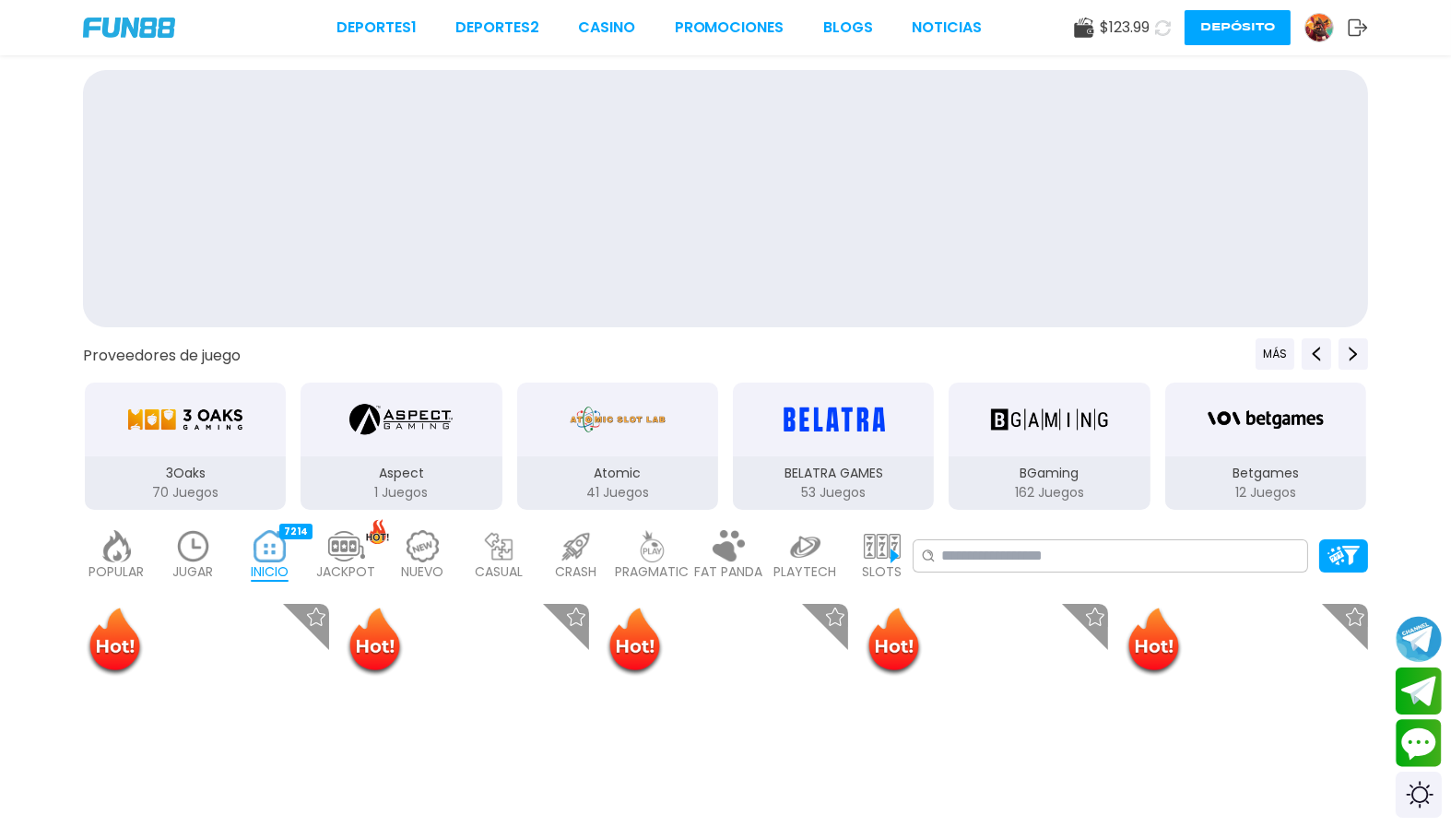
drag, startPoint x: 1164, startPoint y: 163, endPoint x: 1283, endPoint y: 133, distance: 122.7
click at [1283, 133] on div at bounding box center [725, 198] width 1285 height 257
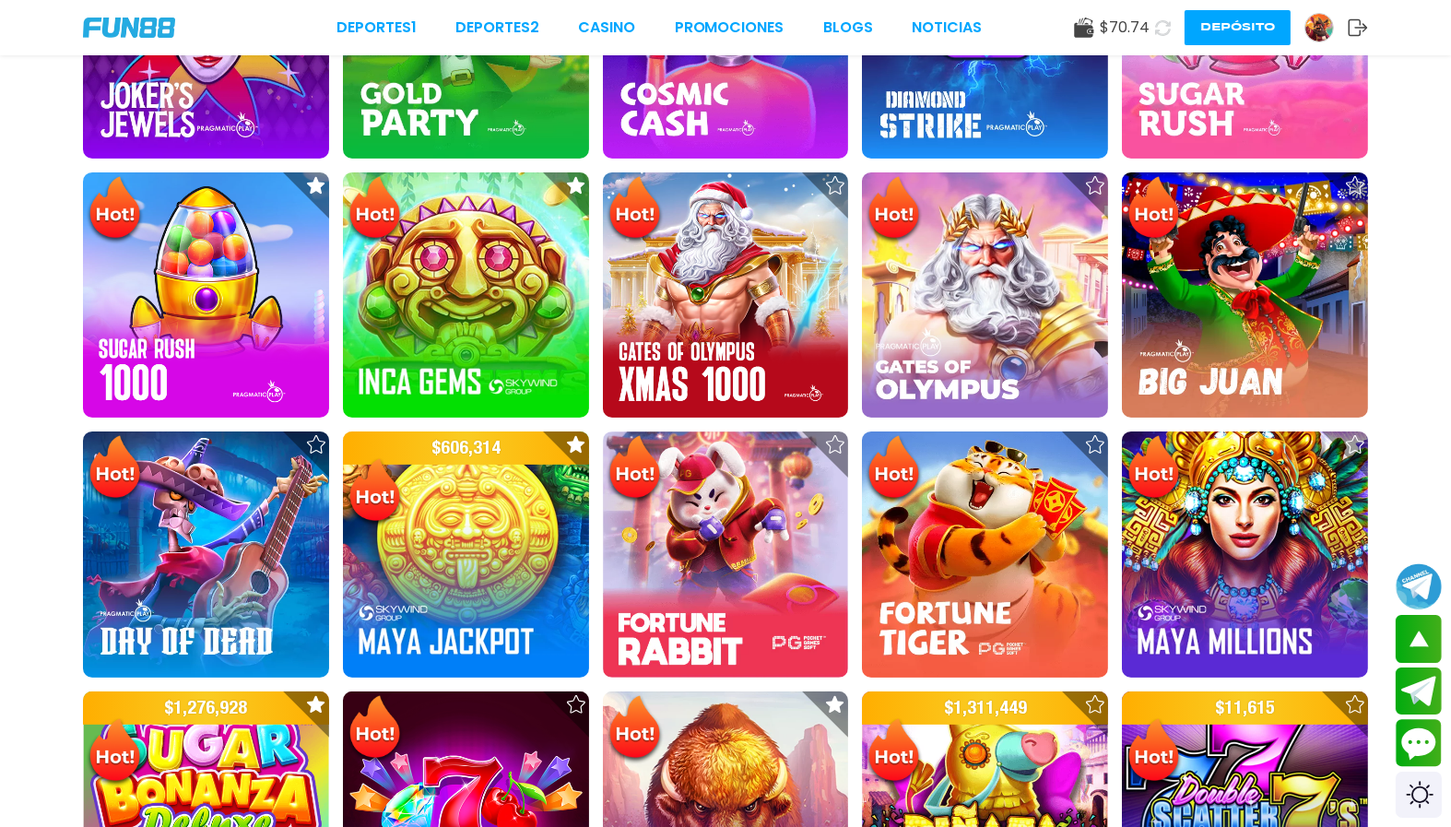
scroll to position [1445, 0]
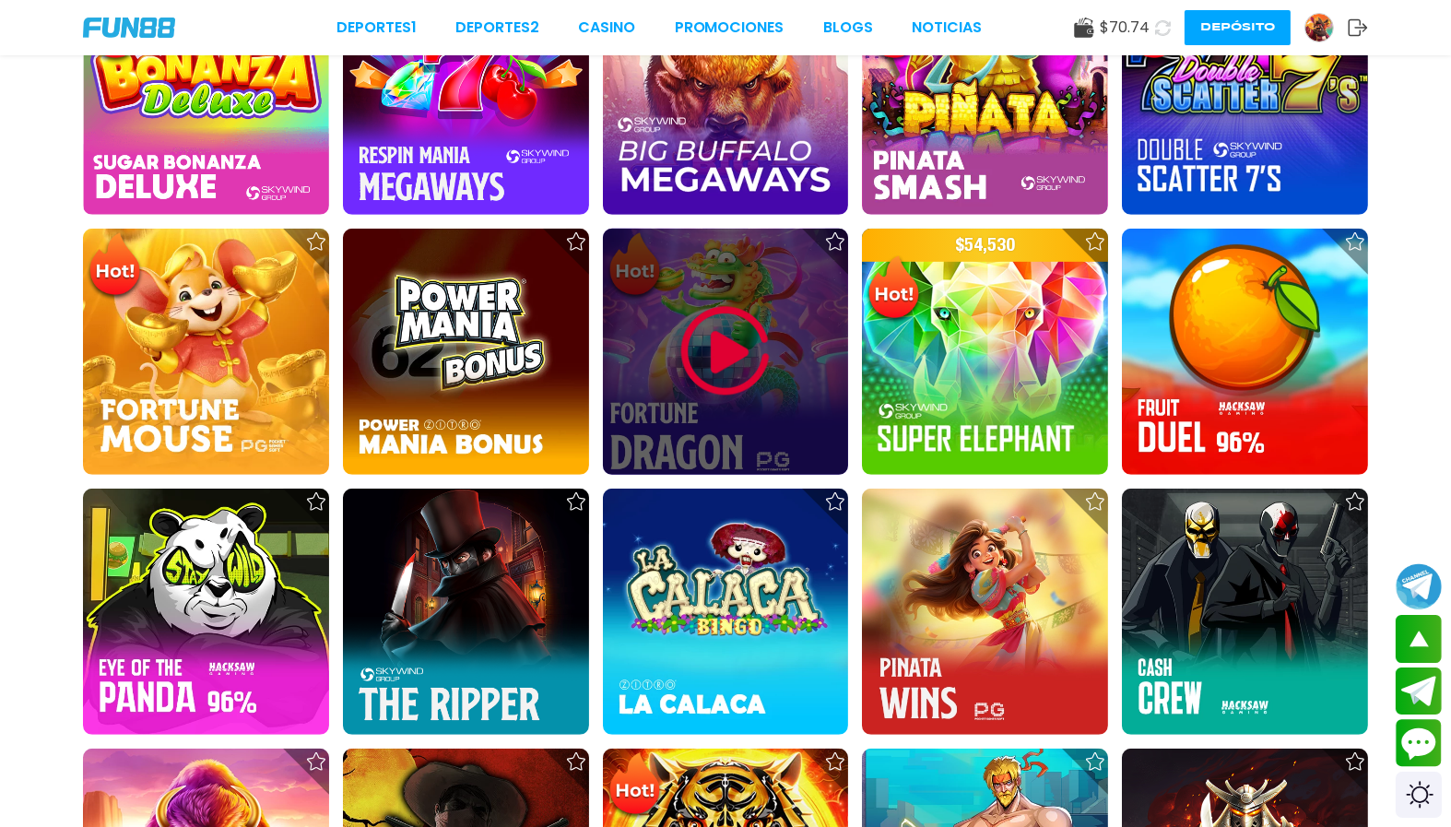
click at [688, 299] on img at bounding box center [725, 351] width 111 height 111
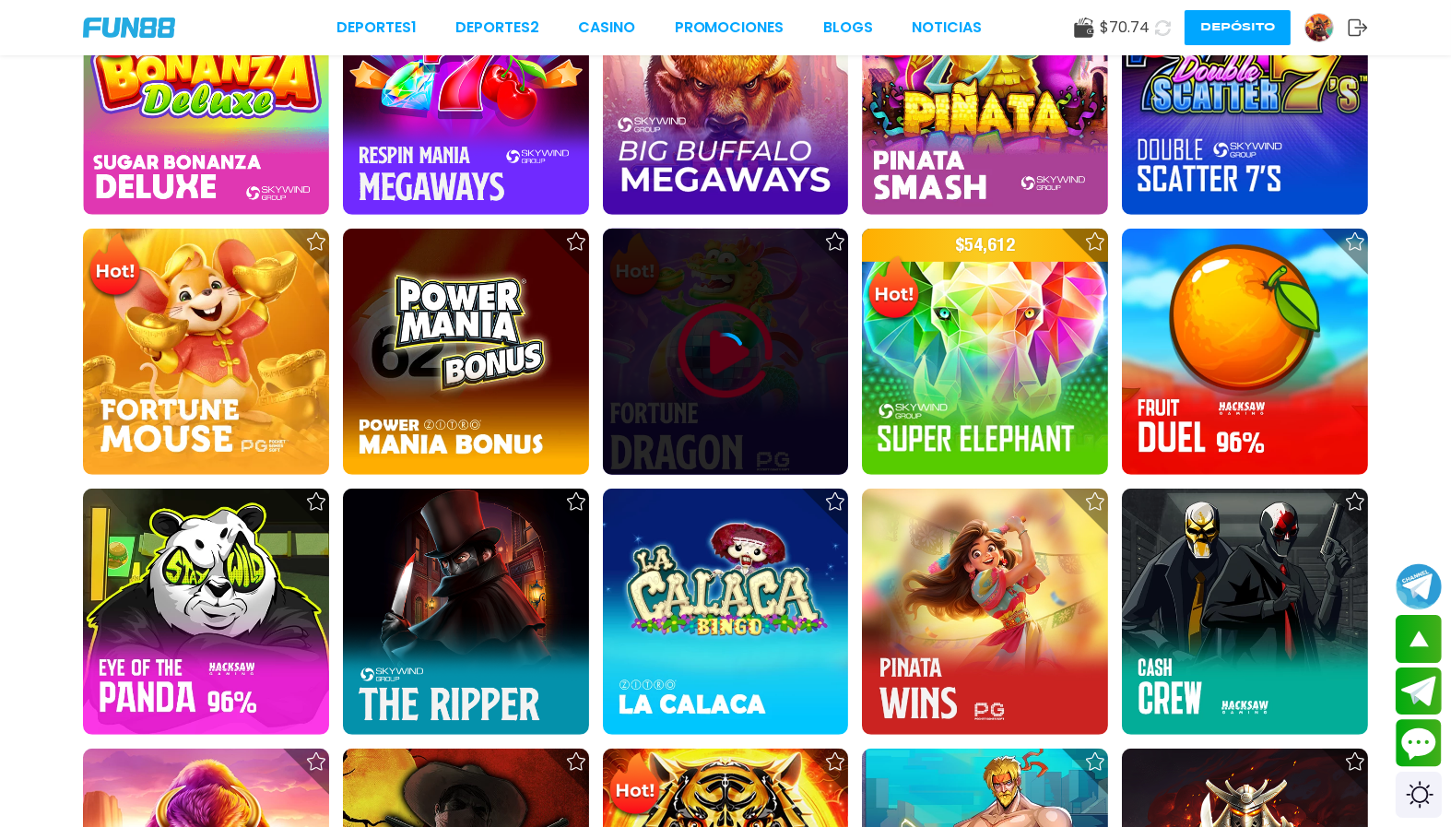
click at [721, 333] on icon at bounding box center [725, 351] width 37 height 37
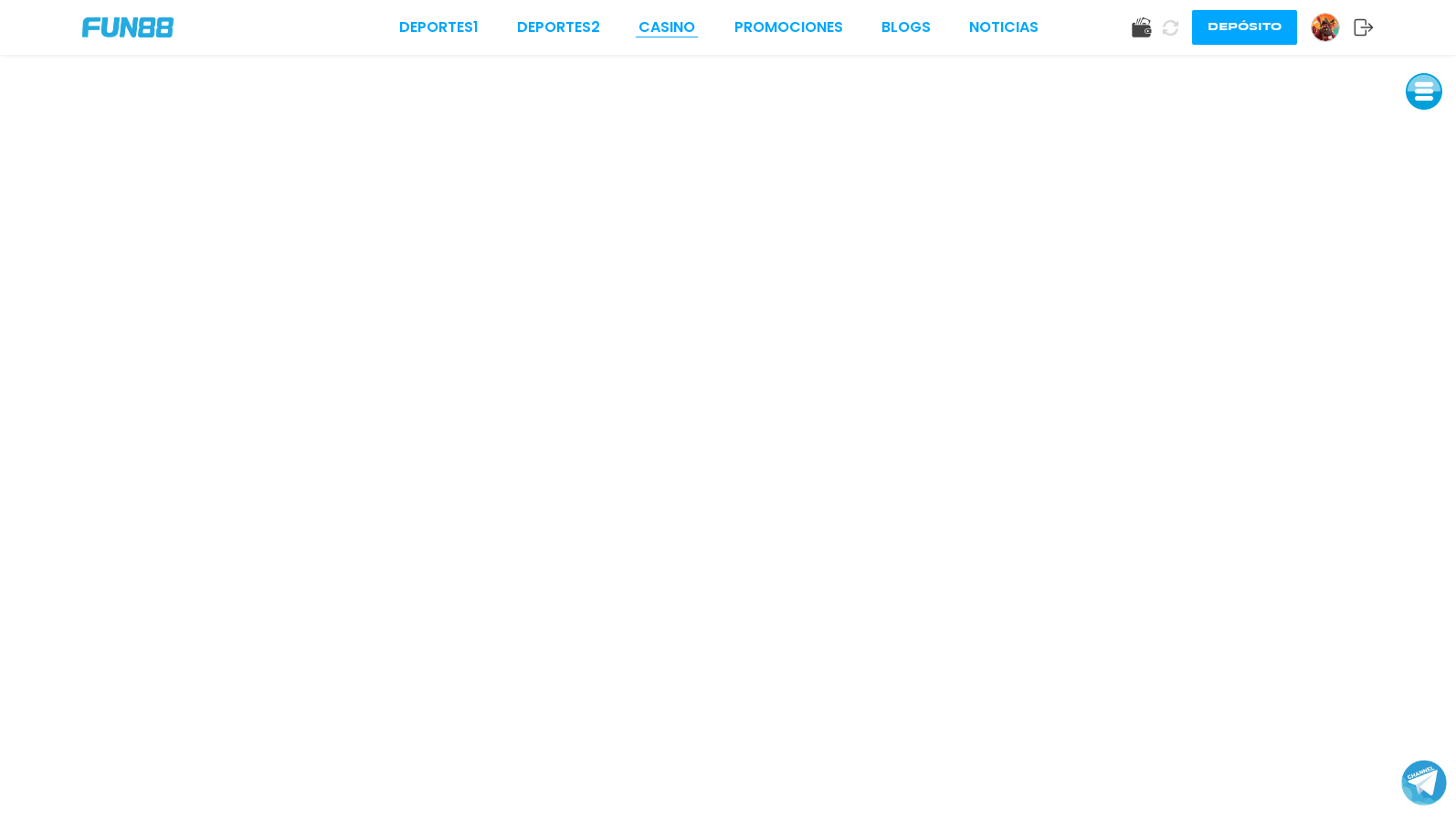
click at [672, 23] on link "CASINO" at bounding box center [666, 28] width 56 height 22
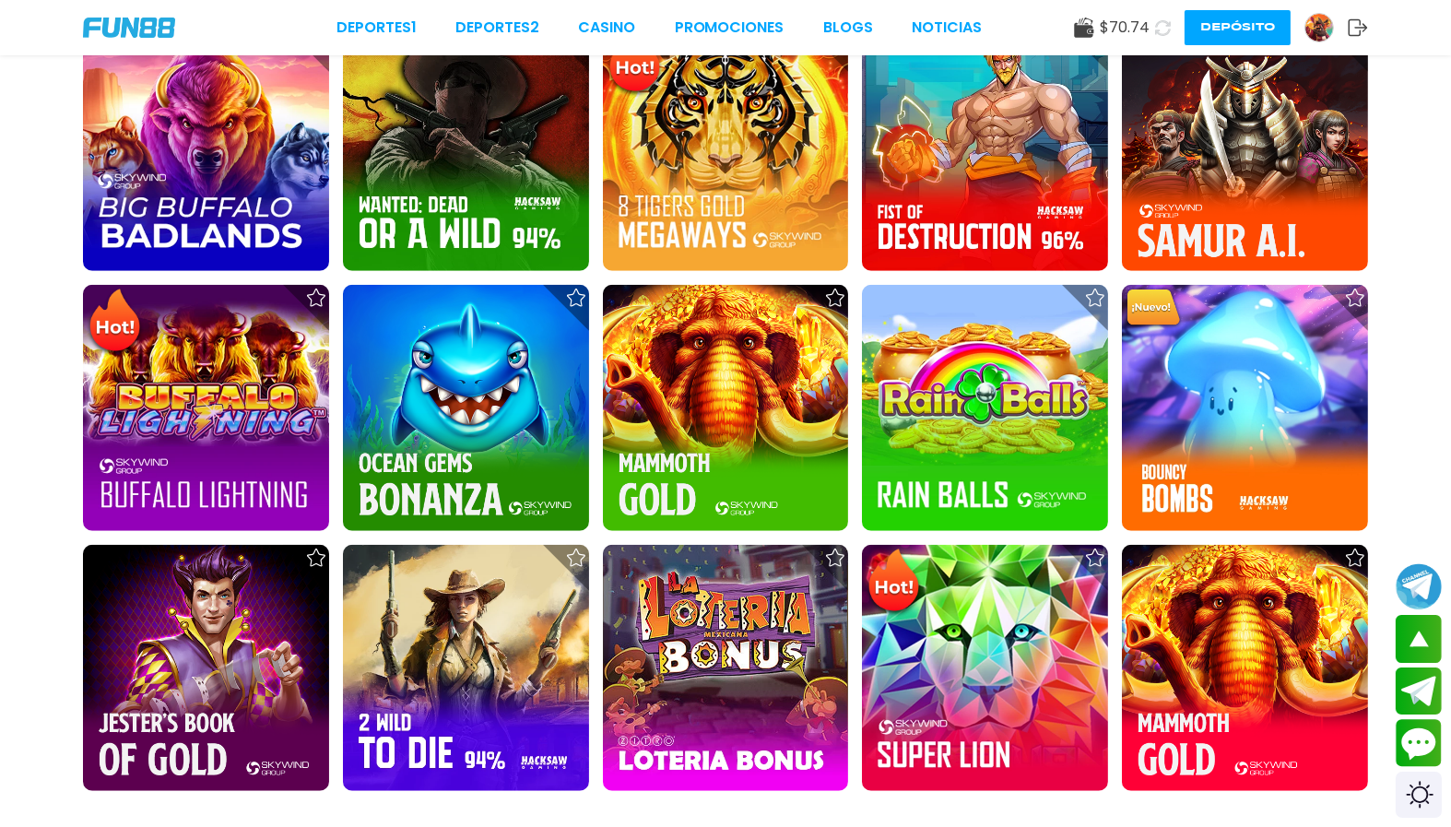
scroll to position [2890, 0]
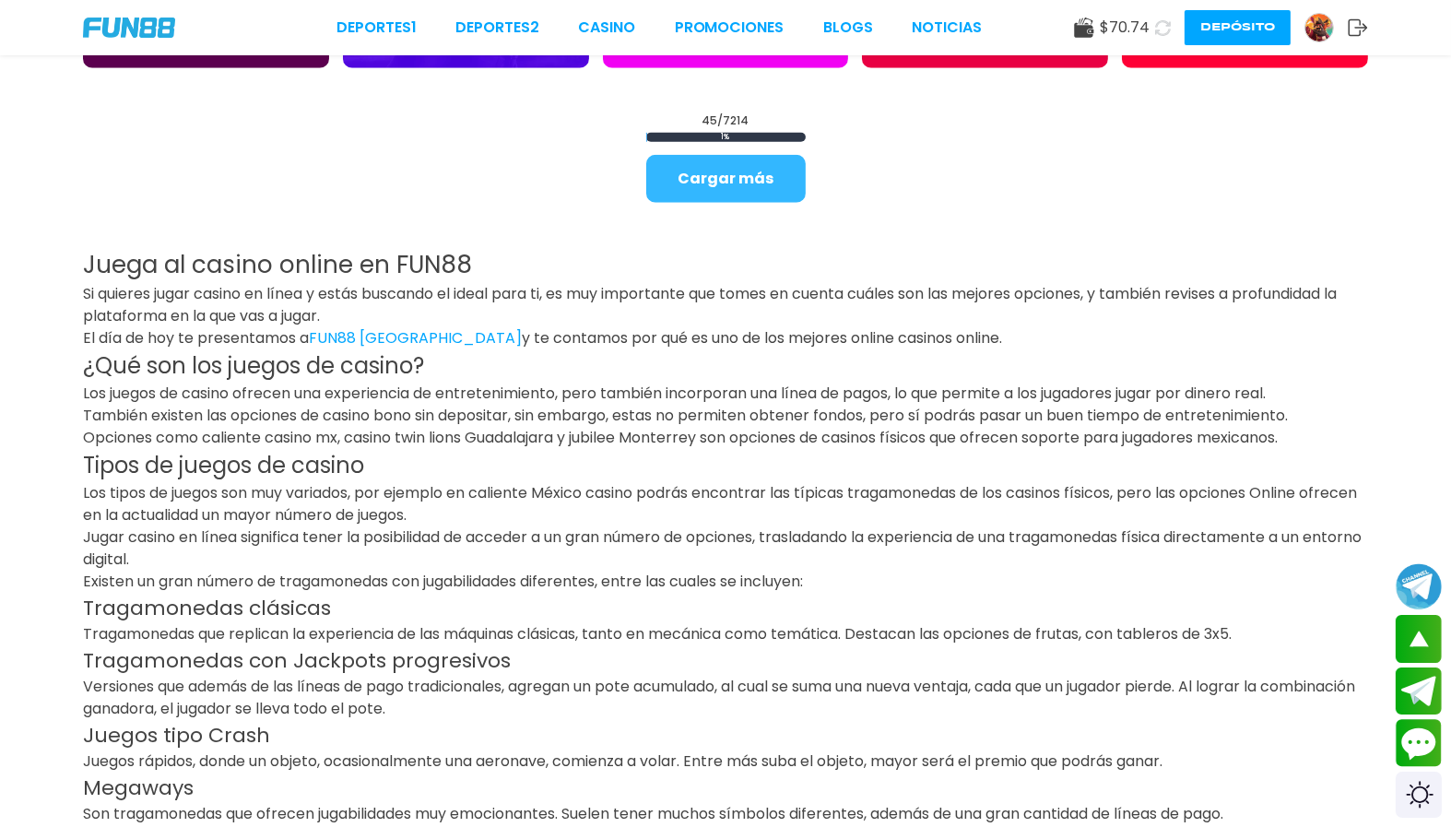
click at [751, 155] on button "Cargar más" at bounding box center [725, 179] width 159 height 48
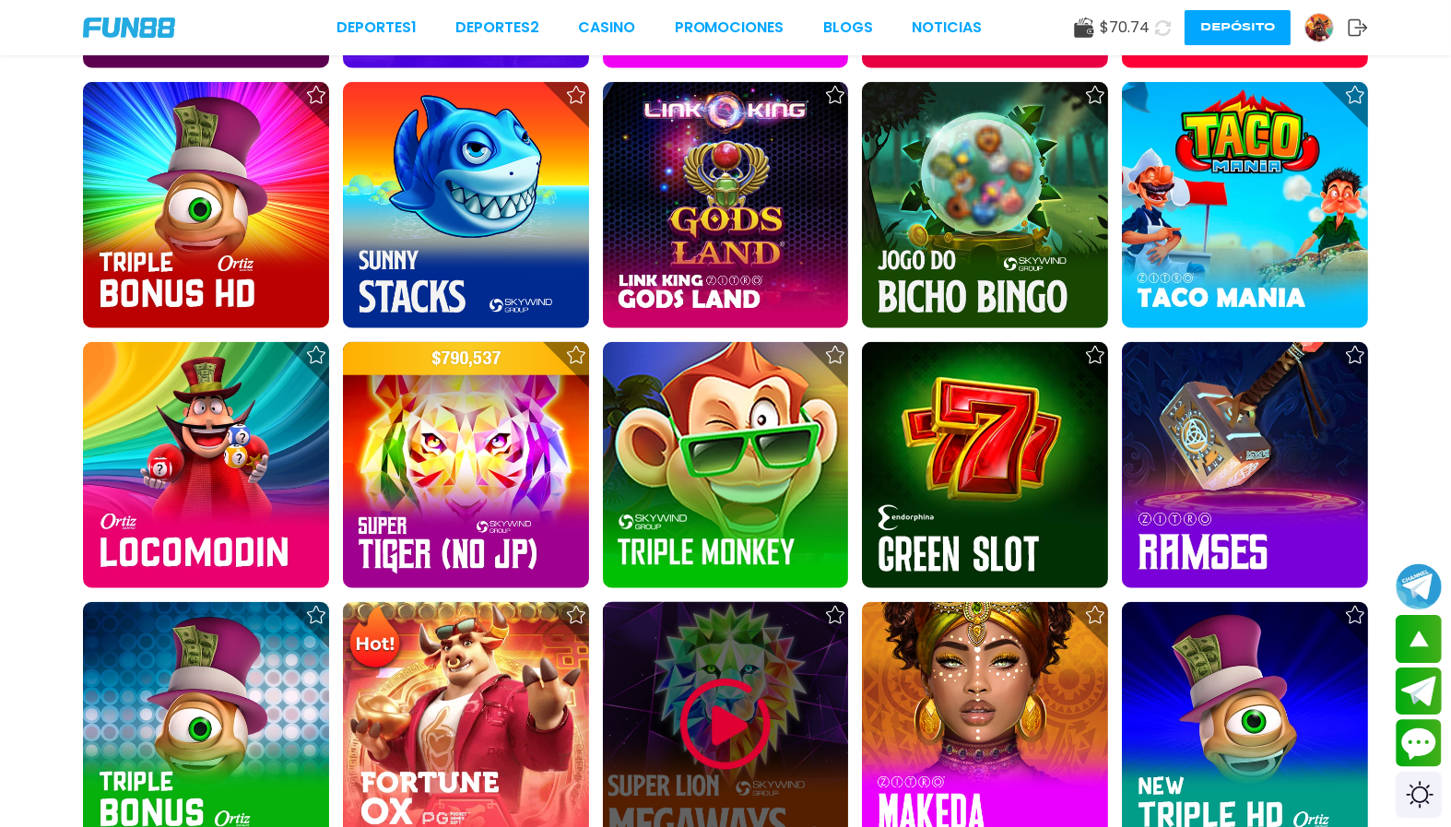
click at [695, 681] on img at bounding box center [725, 724] width 111 height 111
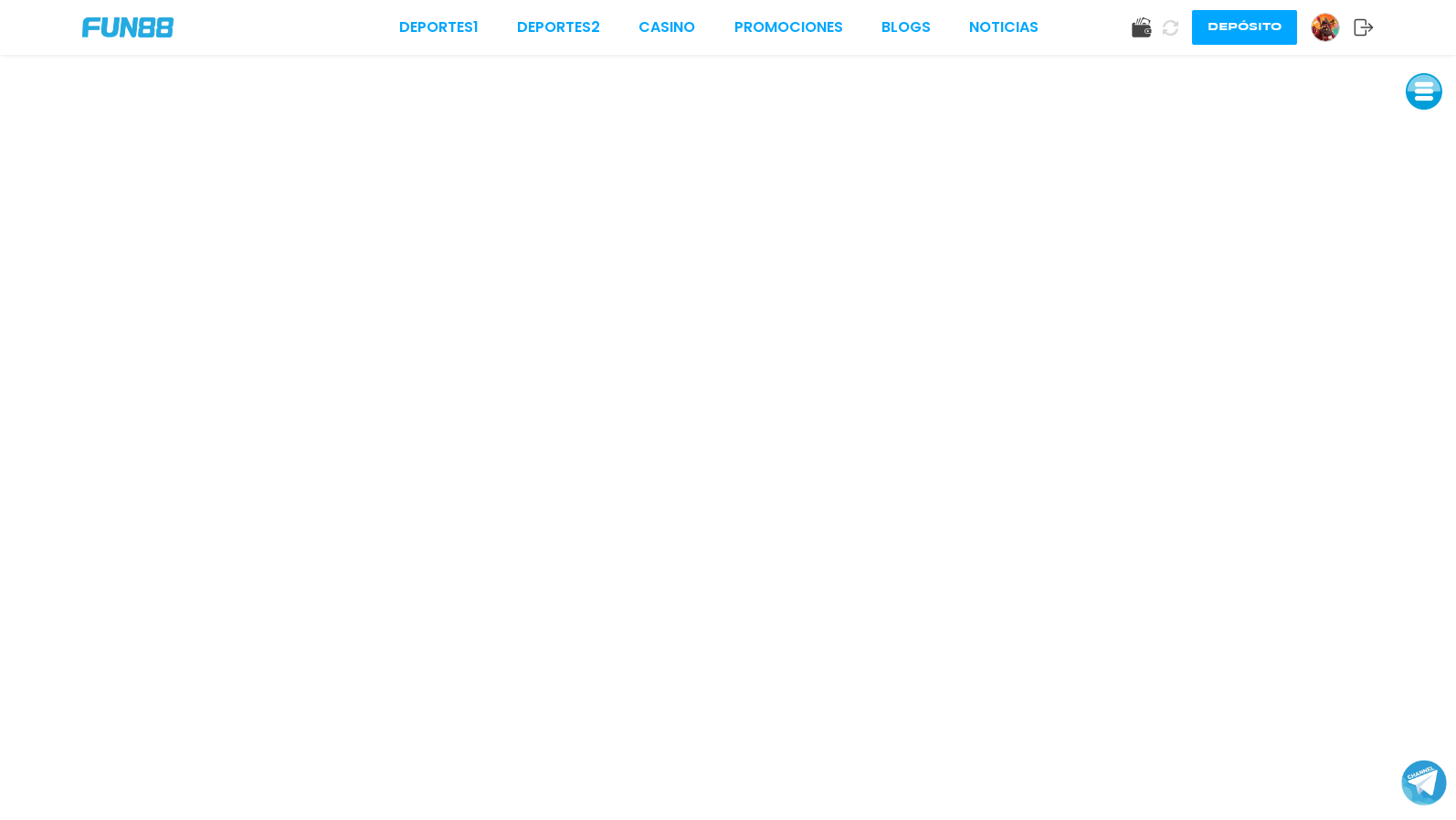
click at [1420, 73] on button at bounding box center [1423, 91] width 37 height 37
click at [1427, 196] on button at bounding box center [1423, 214] width 37 height 37
